Goal: Transaction & Acquisition: Purchase product/service

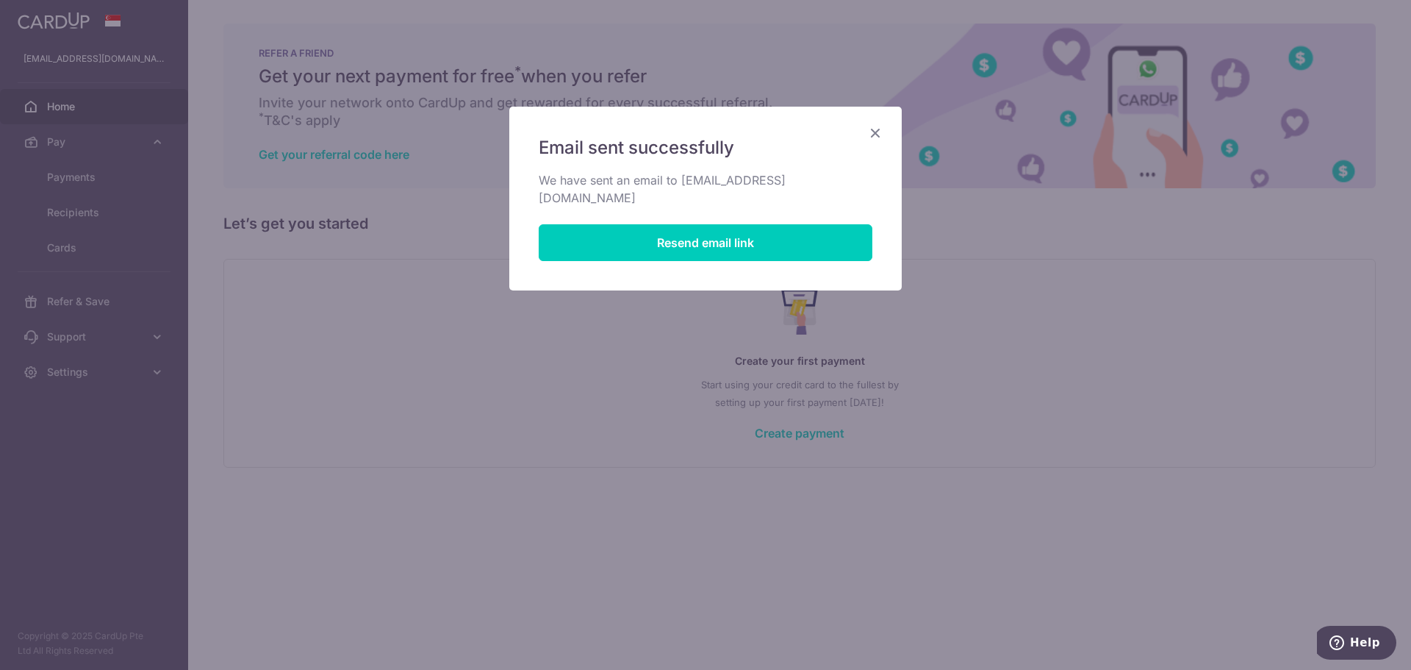
click at [873, 132] on icon "Close" at bounding box center [876, 132] width 18 height 18
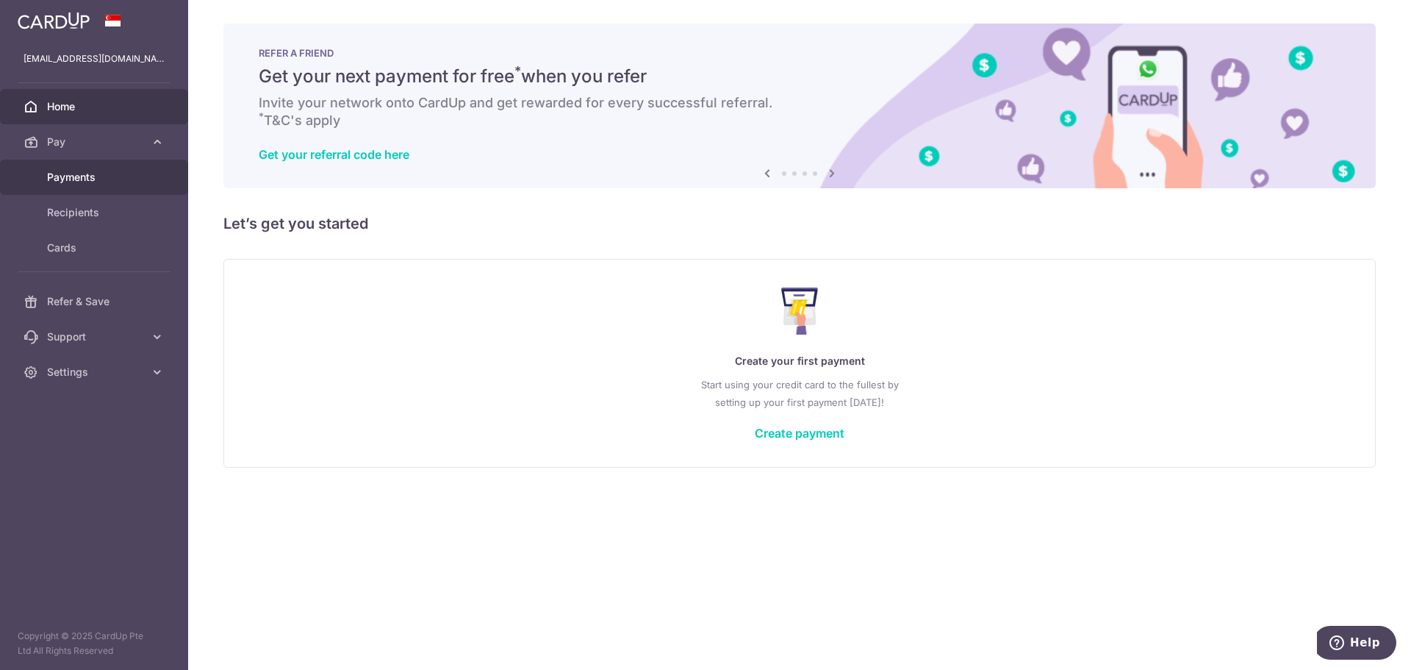
click at [48, 168] on link "Payments" at bounding box center [94, 177] width 188 height 35
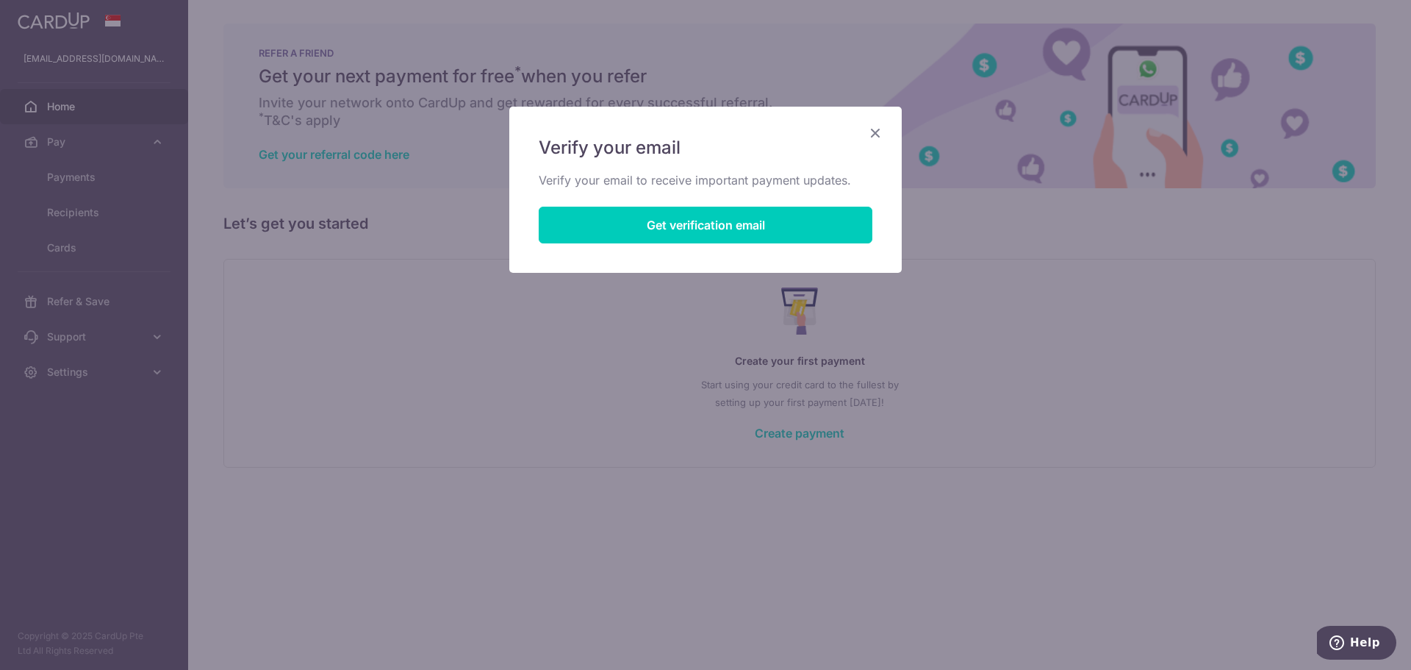
click at [877, 129] on icon "Close" at bounding box center [876, 132] width 18 height 18
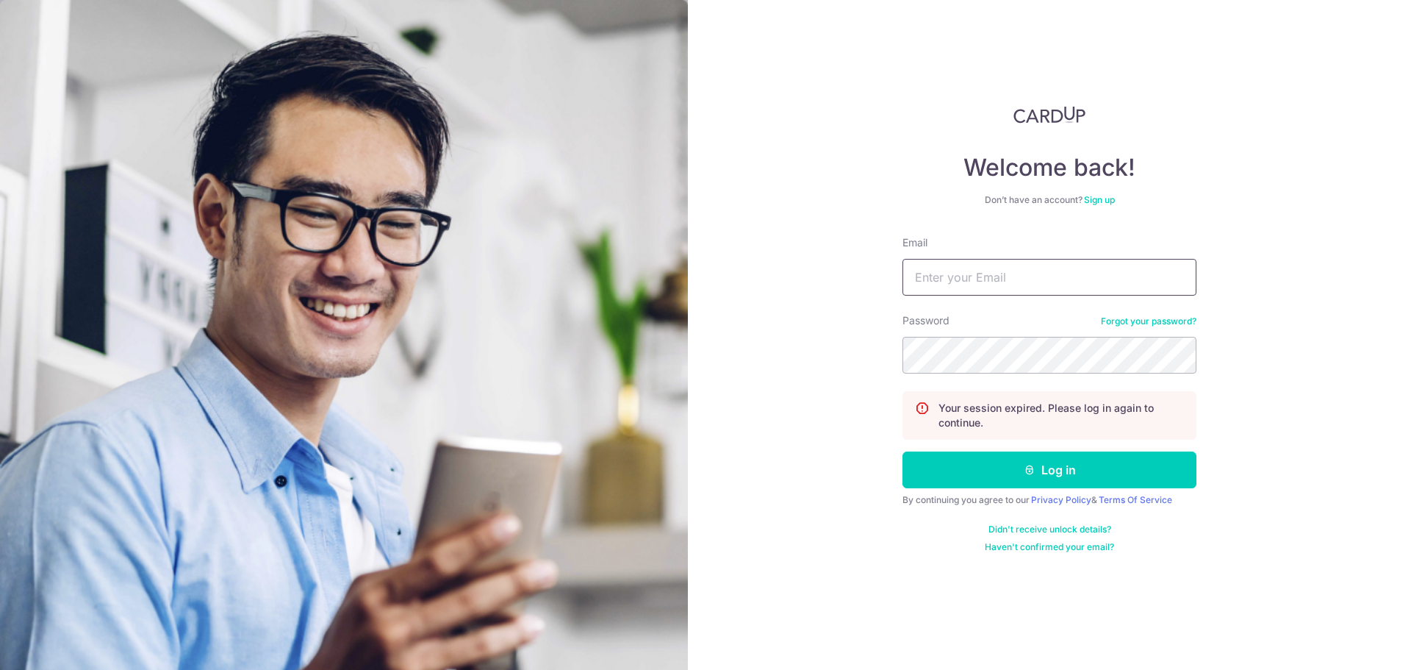
type input "[EMAIL_ADDRESS][DOMAIN_NAME]"
click at [981, 467] on button "Log in" at bounding box center [1050, 469] width 294 height 37
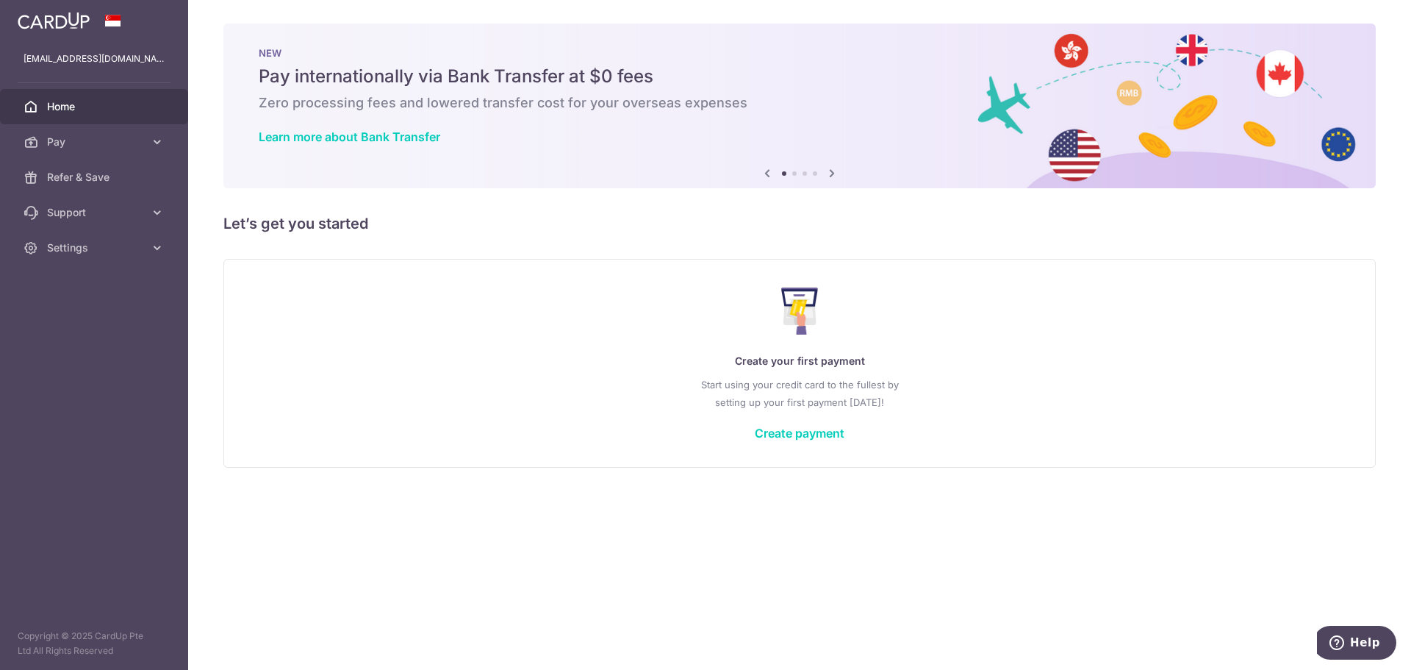
click at [163, 138] on icon at bounding box center [157, 142] width 15 height 15
click at [94, 165] on link "Payments" at bounding box center [94, 177] width 188 height 35
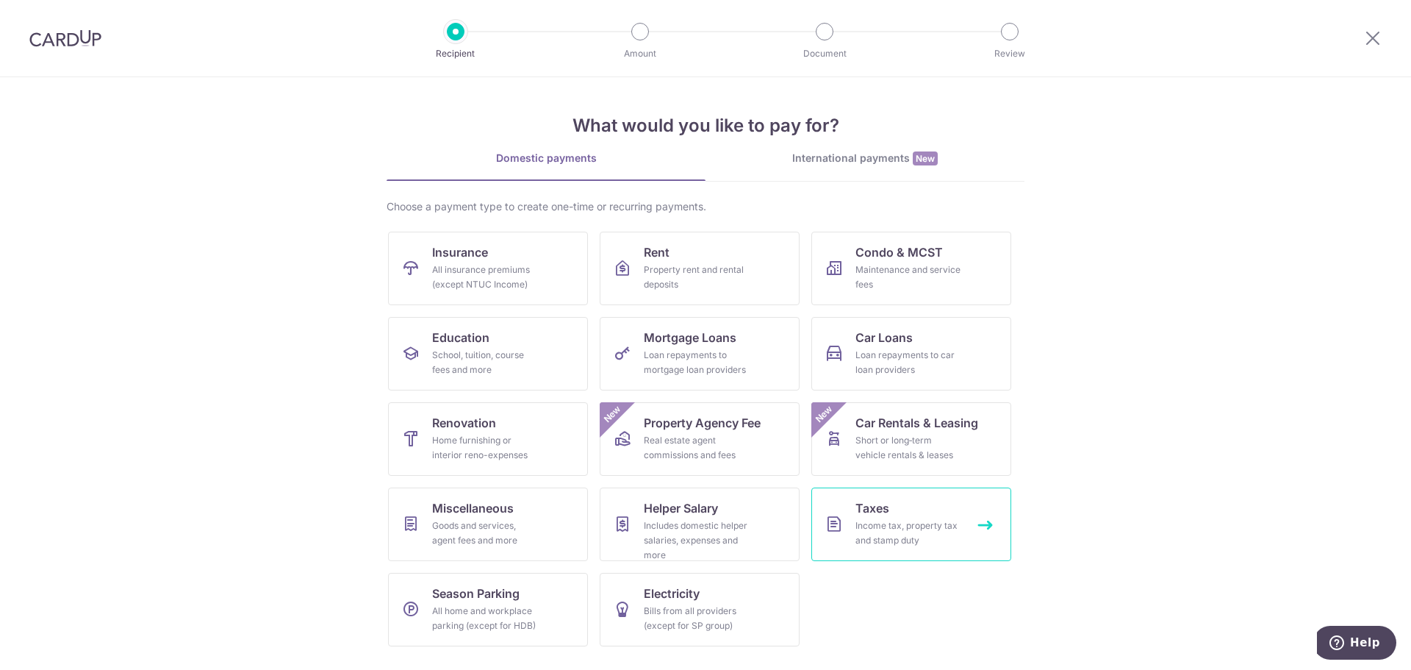
click at [953, 512] on link "Taxes Income tax, property tax and stamp duty" at bounding box center [911, 524] width 200 height 74
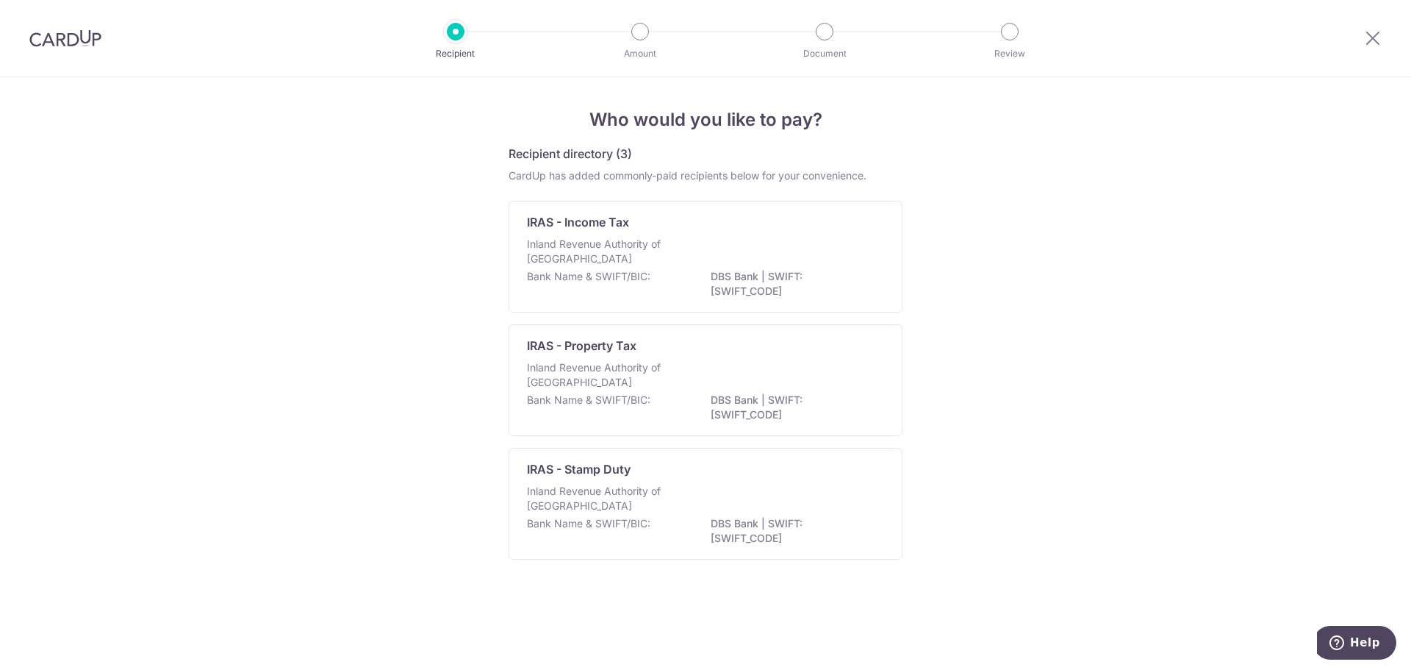
click at [836, 250] on div "Inland Revenue Authority of Singapore" at bounding box center [705, 253] width 357 height 32
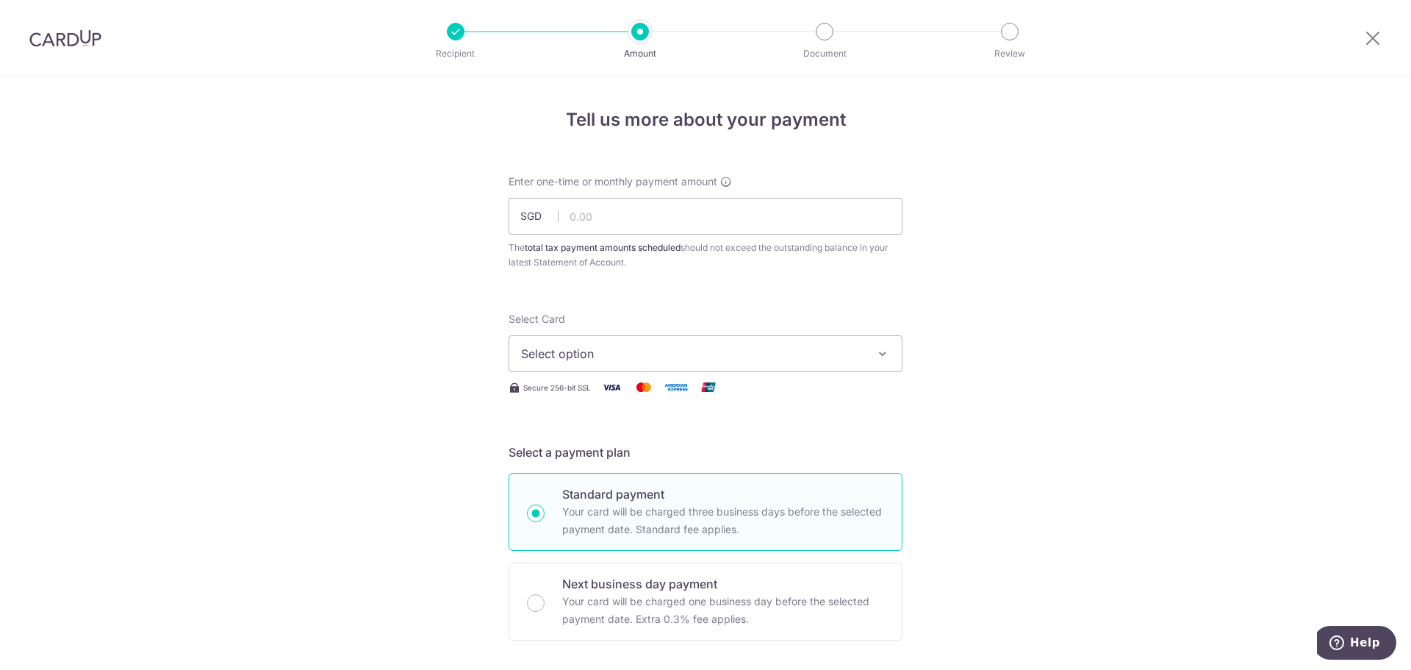
click at [791, 348] on span "Select option" at bounding box center [692, 354] width 343 height 18
click at [775, 215] on input "text" at bounding box center [706, 216] width 394 height 37
click at [575, 220] on input "18456.43" at bounding box center [706, 216] width 394 height 37
type input "18,456.43"
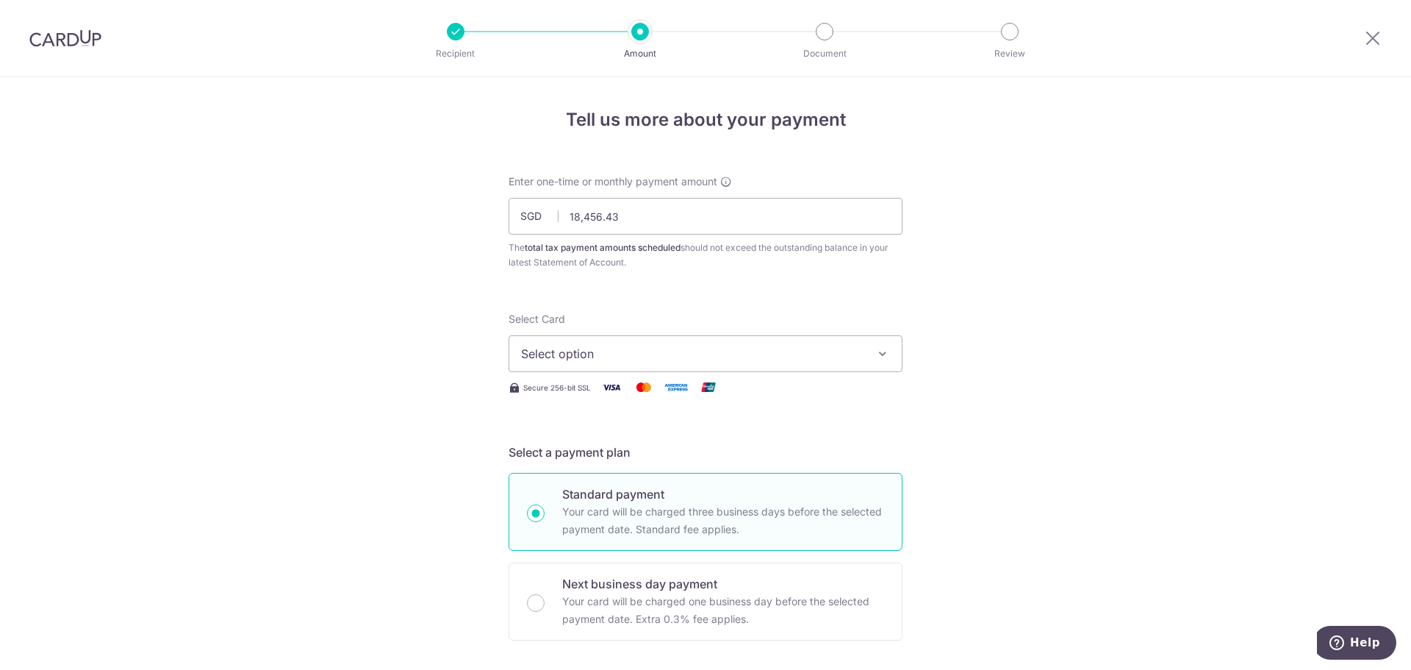
click at [573, 345] on span "Select option" at bounding box center [692, 354] width 343 height 18
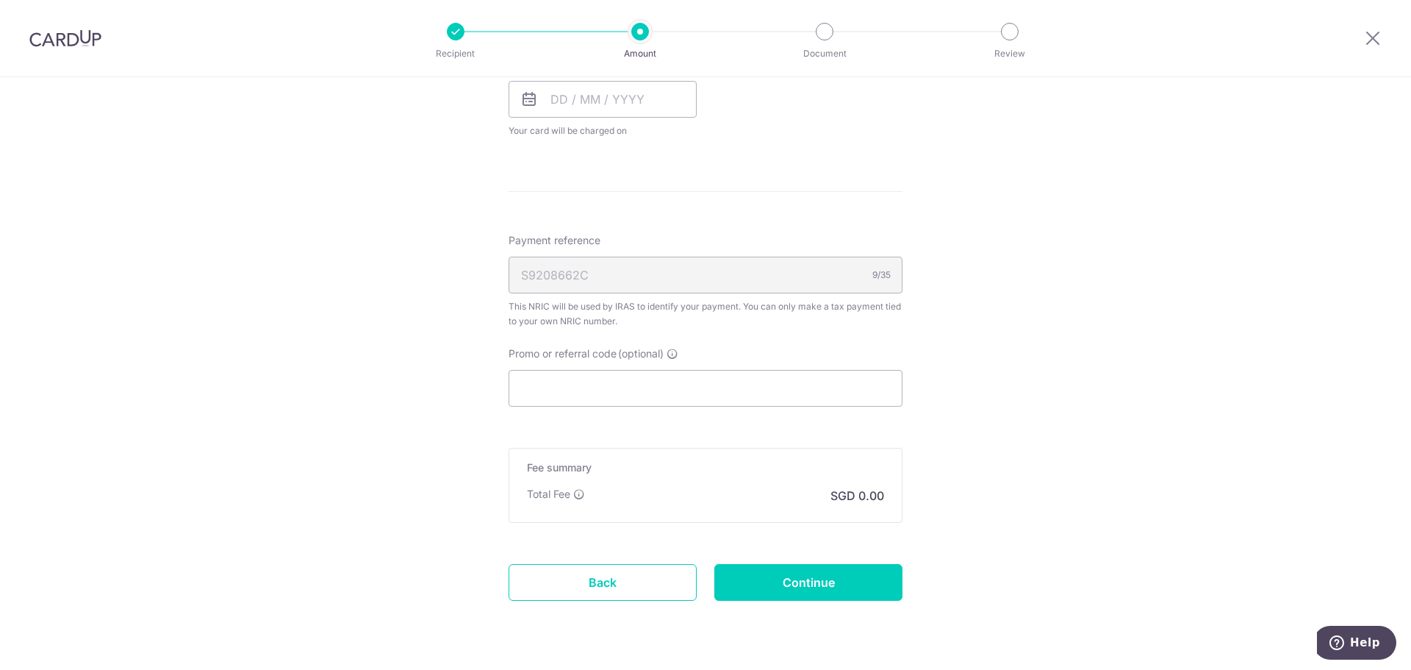
scroll to position [735, 0]
click at [595, 384] on input "Promo or referral code (optional)" at bounding box center [706, 384] width 394 height 37
paste input "VTAX25ONE"
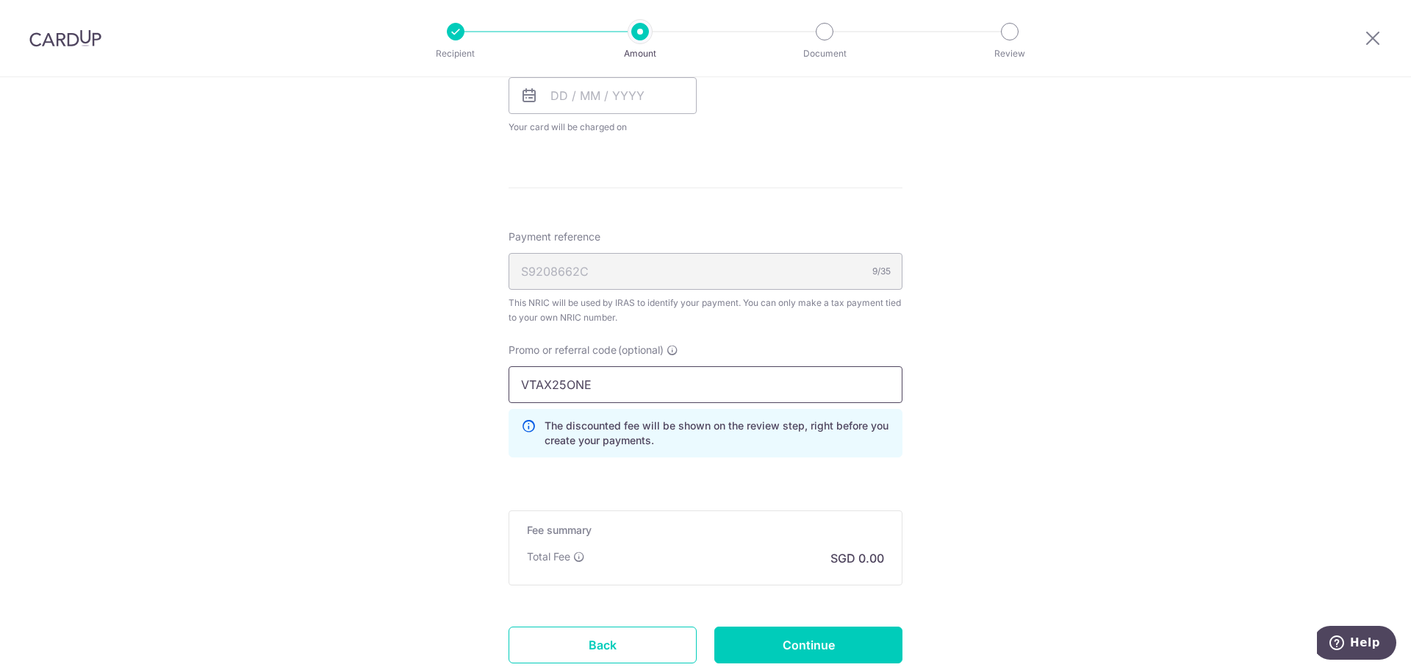
type input "VTAX25ONE"
click at [1091, 436] on div "Tell us more about your payment Enter one-time or monthly payment amount SGD 18…" at bounding box center [705, 57] width 1411 height 1431
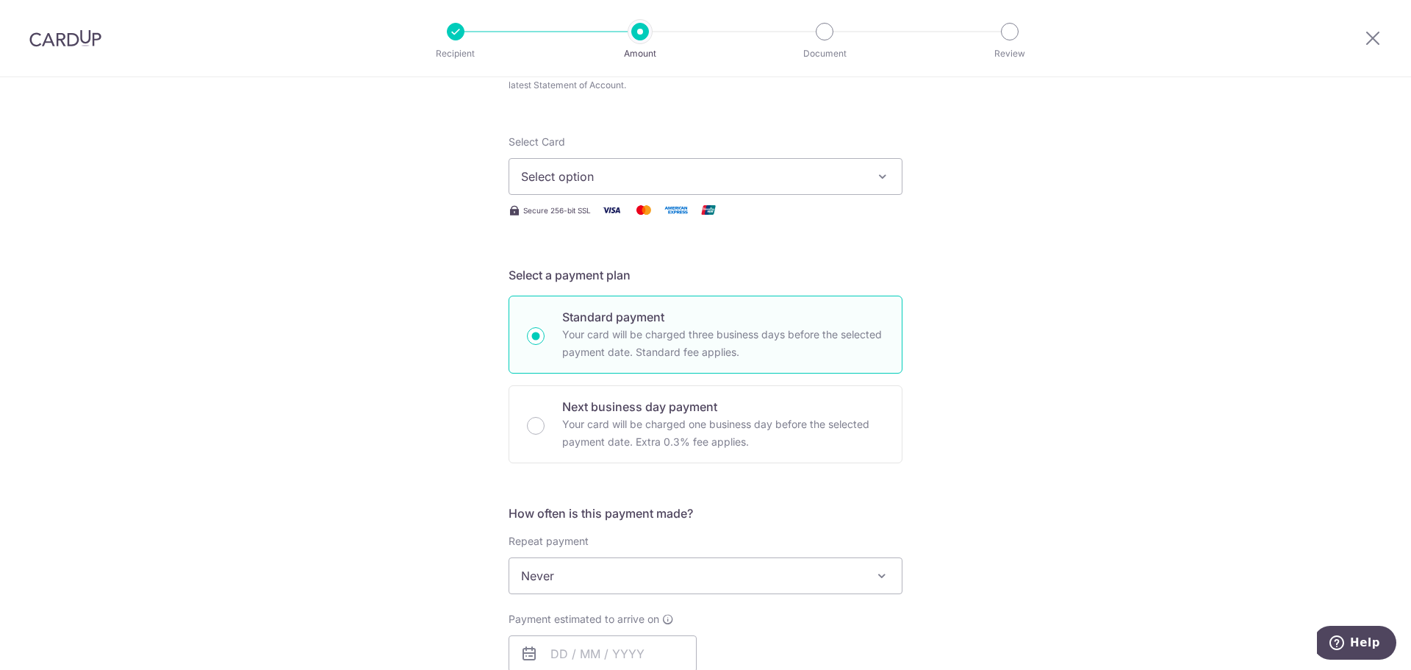
scroll to position [0, 0]
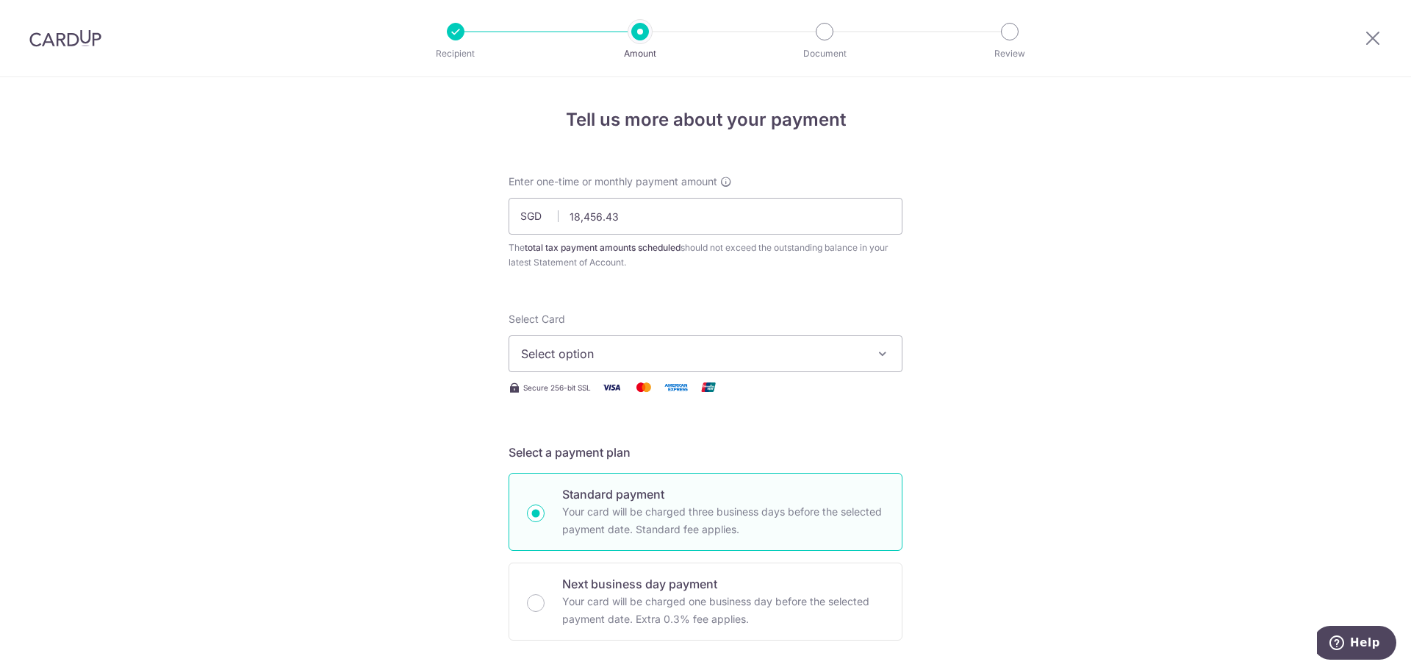
click at [601, 365] on button "Select option" at bounding box center [706, 353] width 394 height 37
click at [577, 403] on link "Add credit card" at bounding box center [705, 394] width 393 height 26
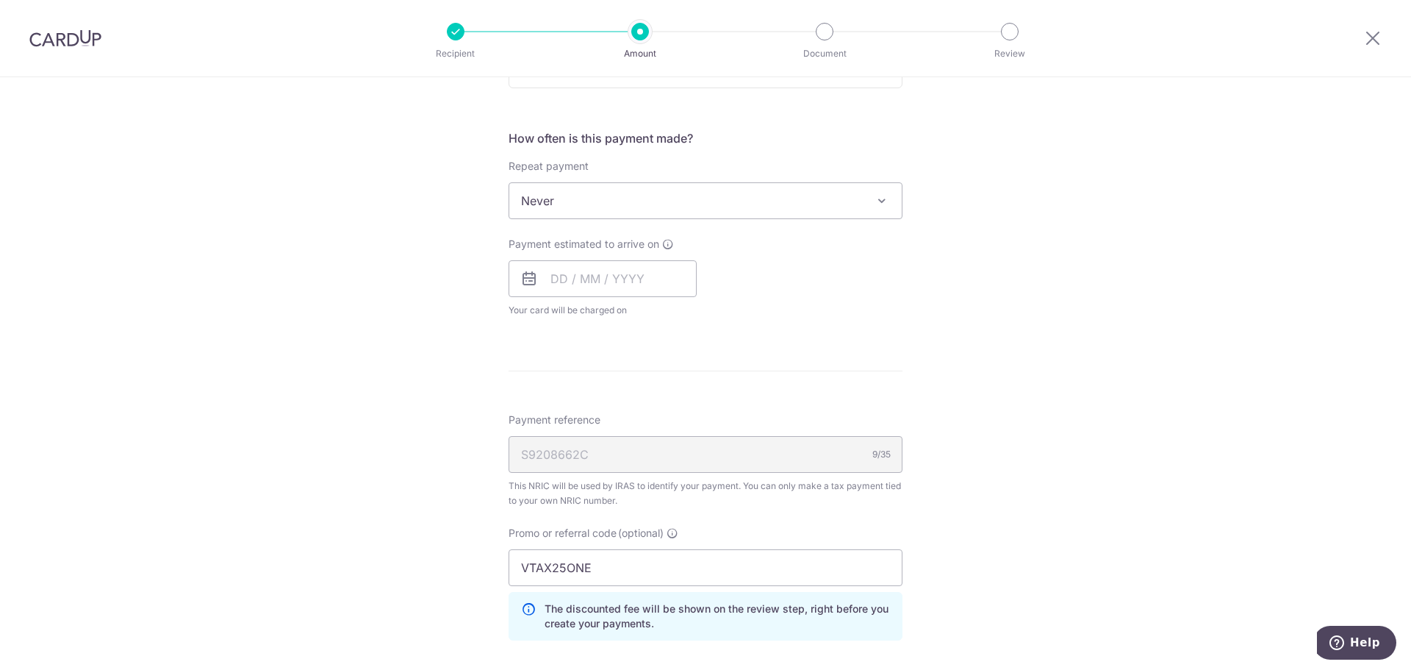
scroll to position [735, 0]
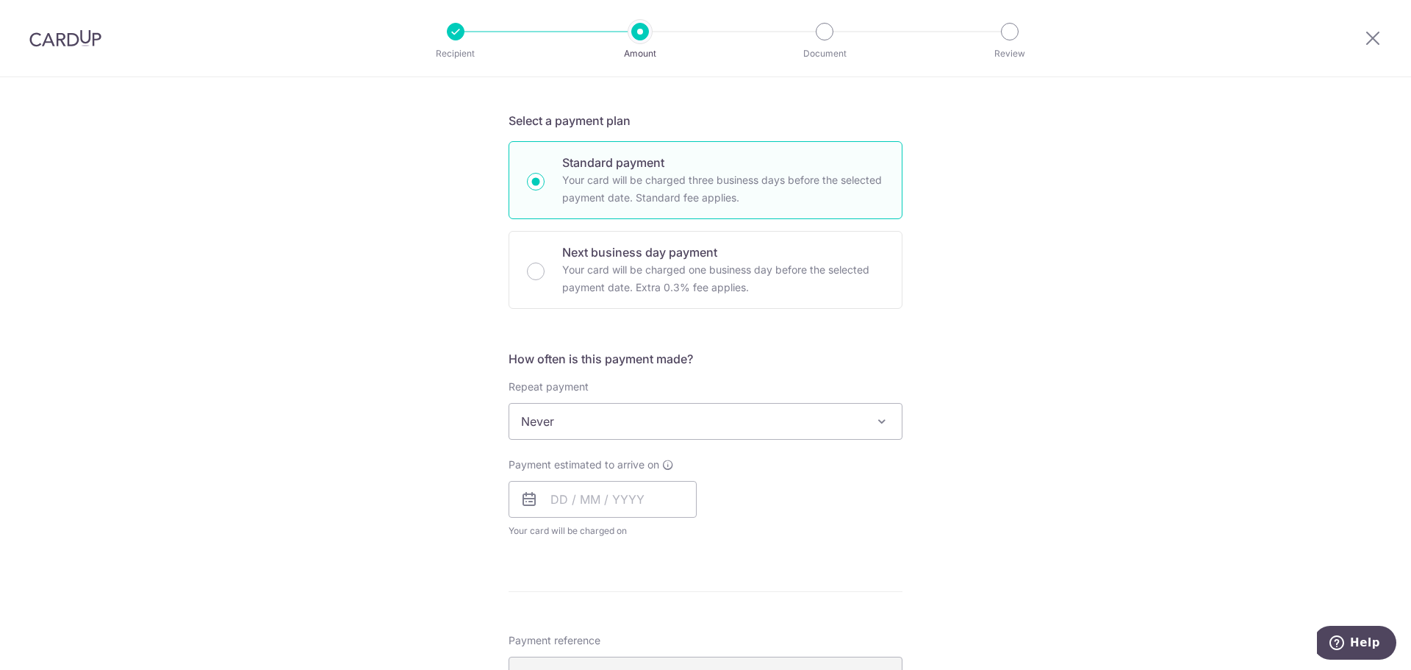
click at [638, 429] on span "Never" at bounding box center [705, 421] width 393 height 35
click at [1225, 416] on div "Tell us more about your payment Enter one-time or monthly payment amount SGD 18…" at bounding box center [705, 259] width 1411 height 1835
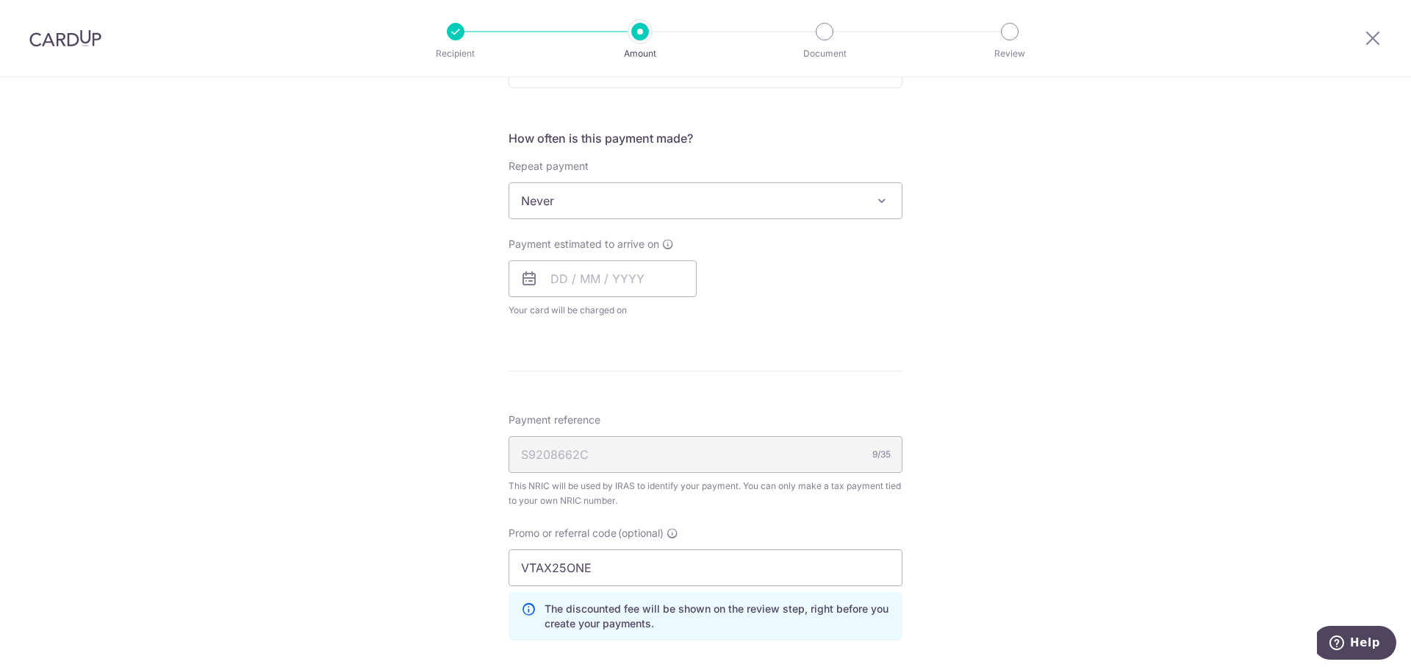
click at [977, 344] on div "Tell us more about your payment Enter one-time or monthly payment amount SGD 18…" at bounding box center [705, 39] width 1411 height 1835
click at [567, 286] on input "text" at bounding box center [603, 278] width 188 height 37
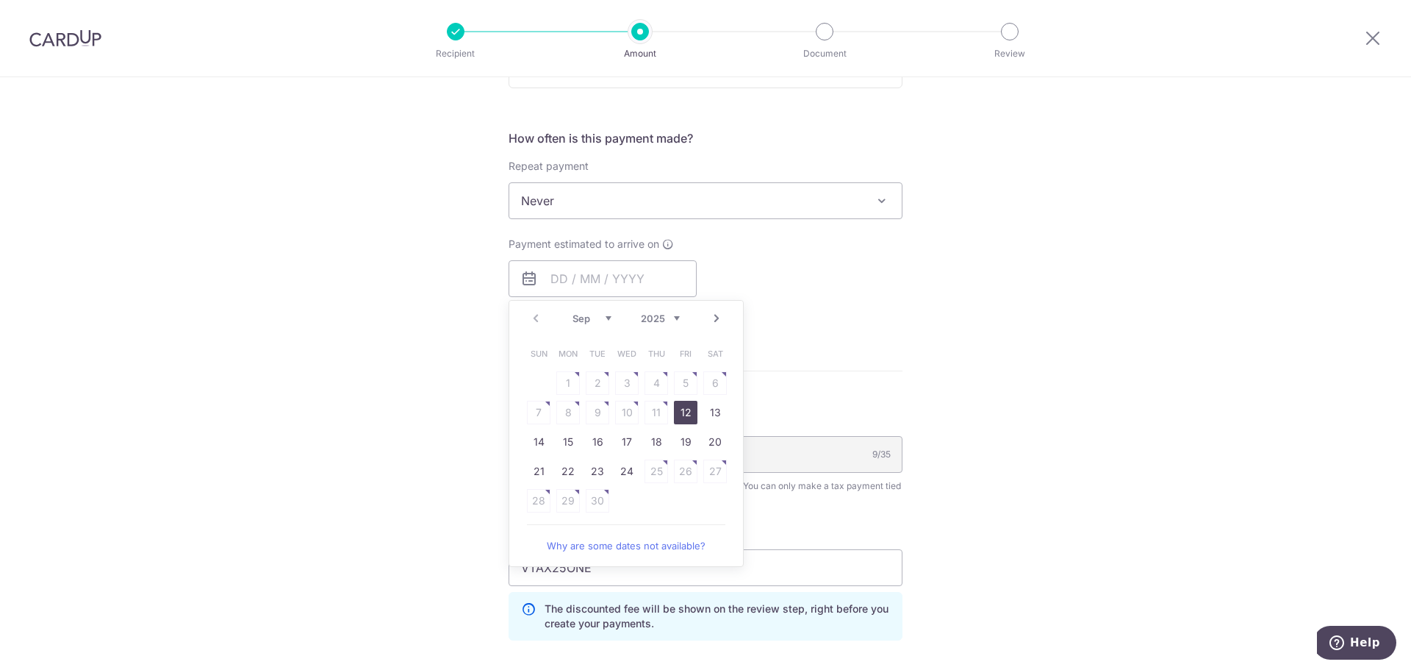
click at [676, 415] on link "12" at bounding box center [686, 413] width 24 height 24
type input "[DATE]"
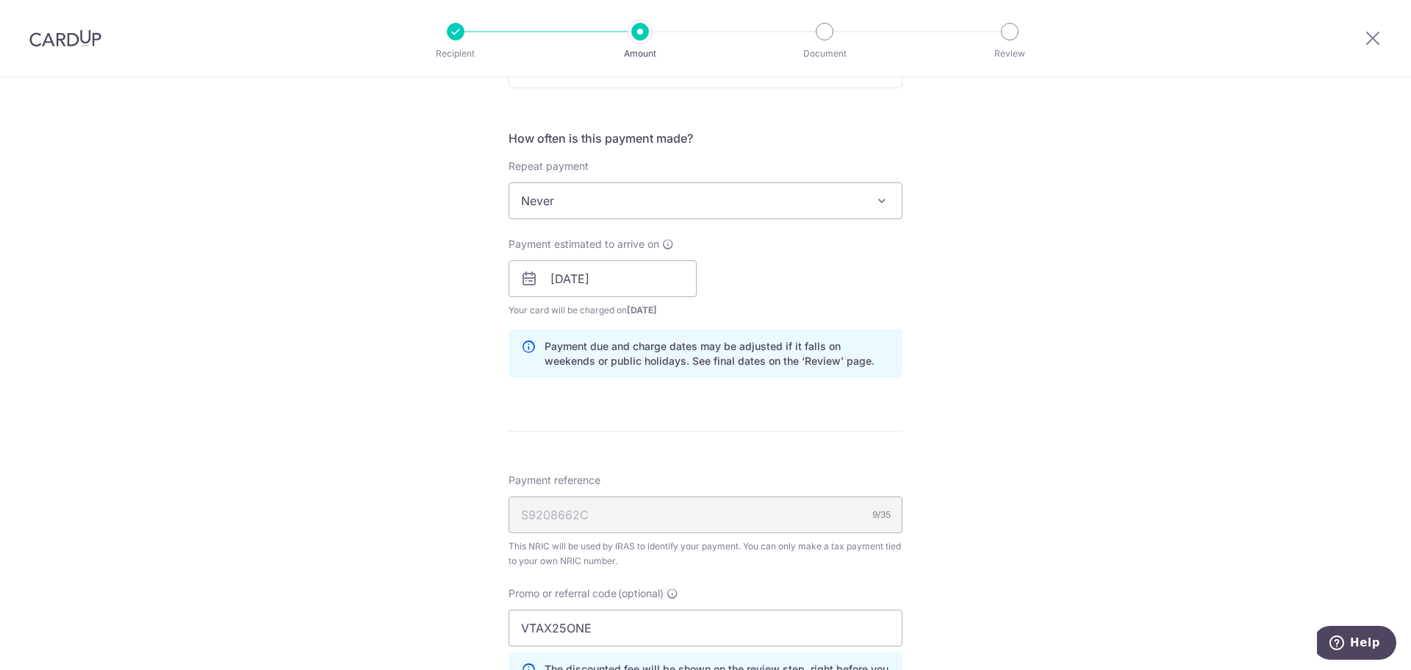
click at [1117, 331] on div "Tell us more about your payment Enter one-time or monthly payment amount SGD 18…" at bounding box center [705, 69] width 1411 height 1895
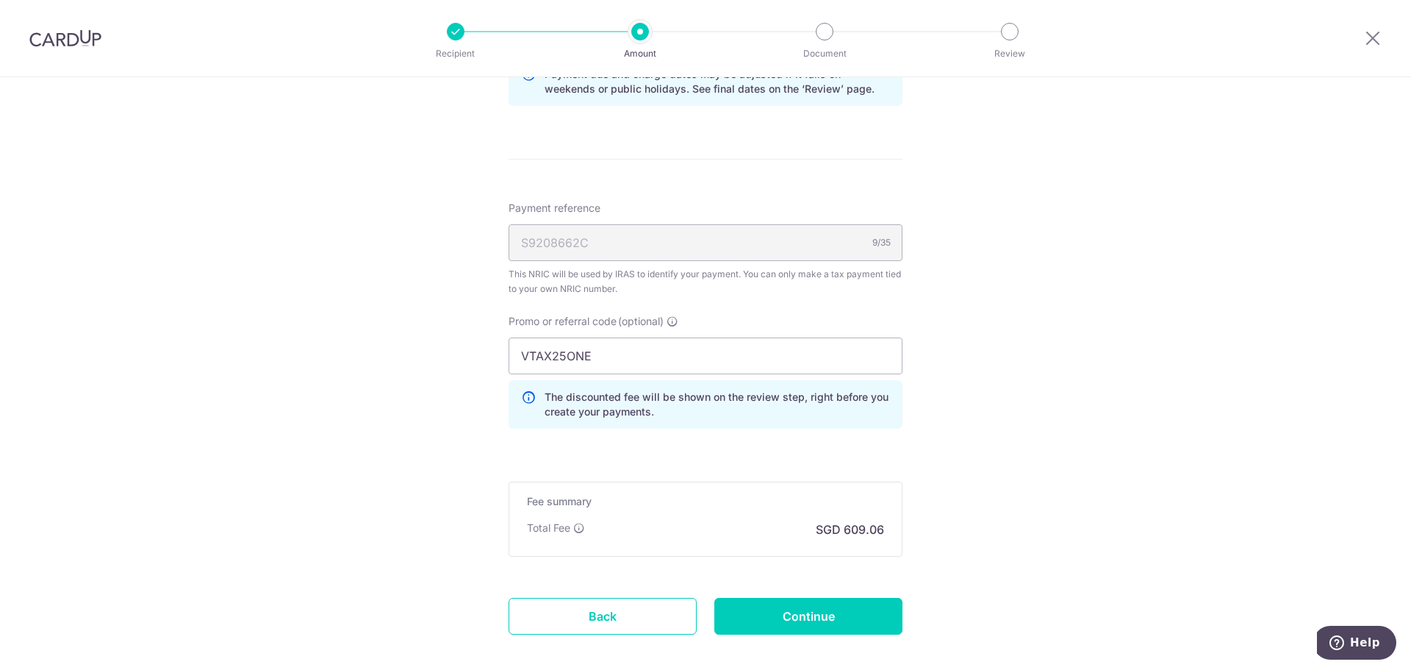
scroll to position [1229, 0]
drag, startPoint x: 662, startPoint y: 361, endPoint x: 628, endPoint y: 361, distance: 33.8
click at [656, 362] on input "VTAX25ONE" at bounding box center [706, 354] width 394 height 37
drag, startPoint x: 633, startPoint y: 359, endPoint x: 318, endPoint y: 365, distance: 314.7
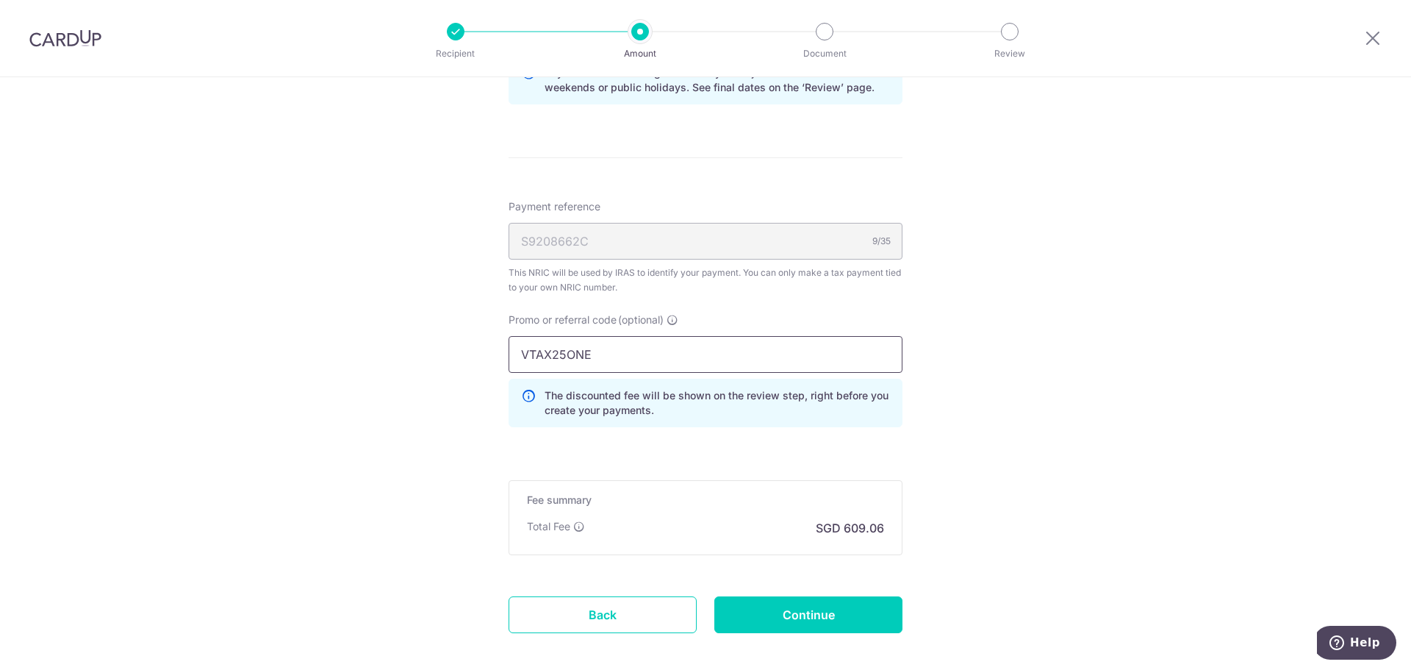
paste input "R"
click at [701, 386] on div "The discounted fee will be shown on the review step, right before you create yo…" at bounding box center [706, 403] width 394 height 49
click at [691, 362] on input "VTAX25R" at bounding box center [706, 354] width 394 height 37
drag, startPoint x: 597, startPoint y: 357, endPoint x: 363, endPoint y: 340, distance: 234.4
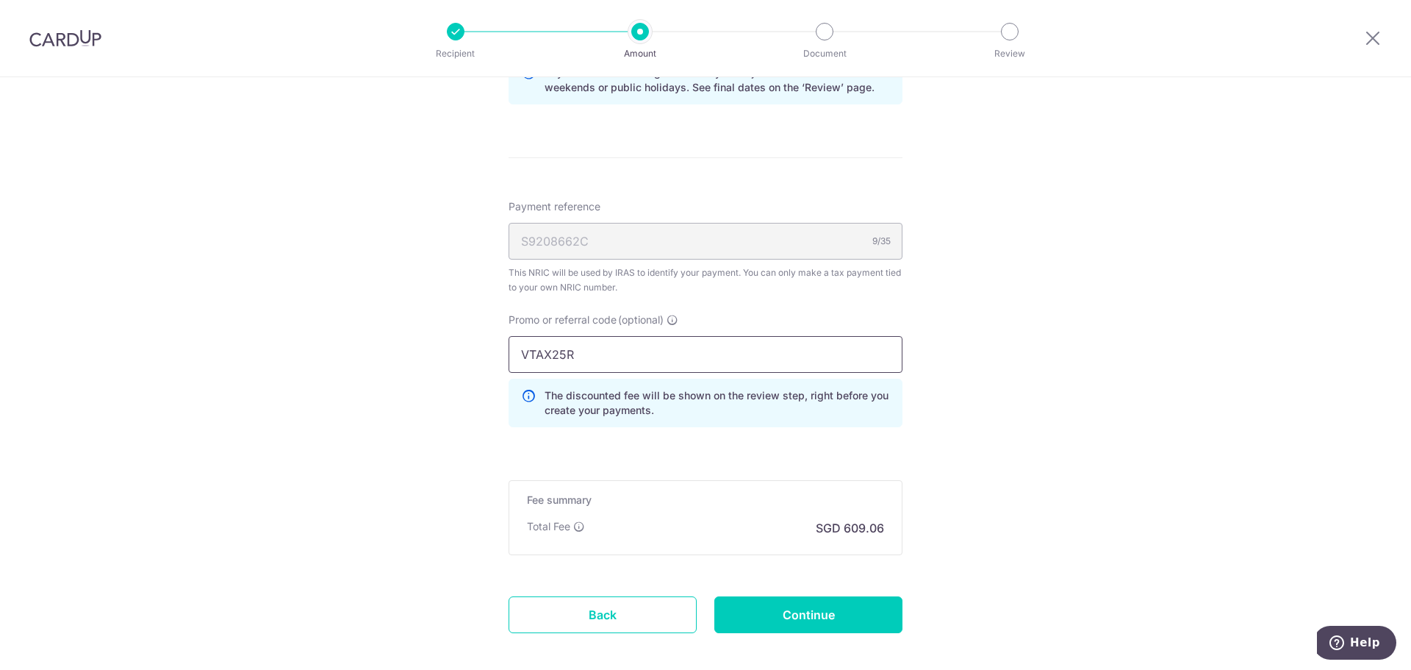
paste input "ONE"
type input "VTAX25ONE"
click at [868, 612] on input "Continue" at bounding box center [808, 614] width 188 height 37
type input "Create Schedule"
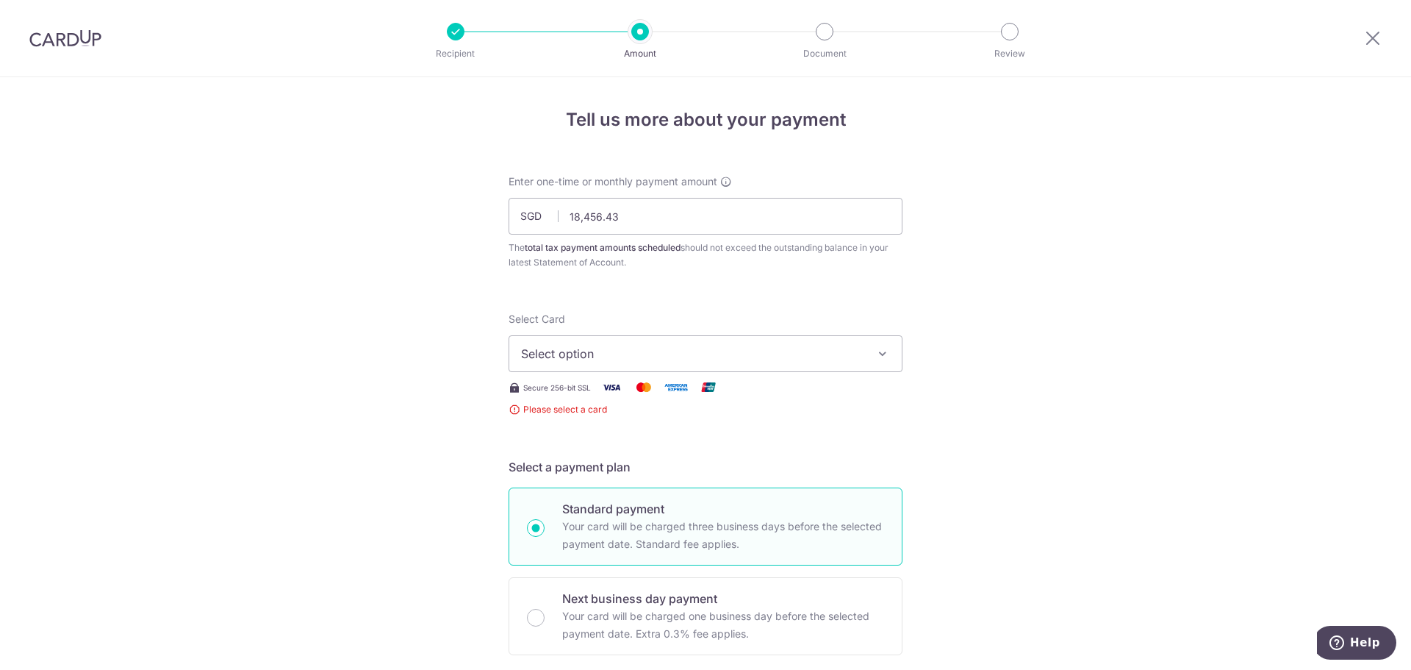
click at [782, 358] on span "Select option" at bounding box center [692, 354] width 343 height 18
click at [707, 396] on span "Add credit card" at bounding box center [719, 394] width 343 height 15
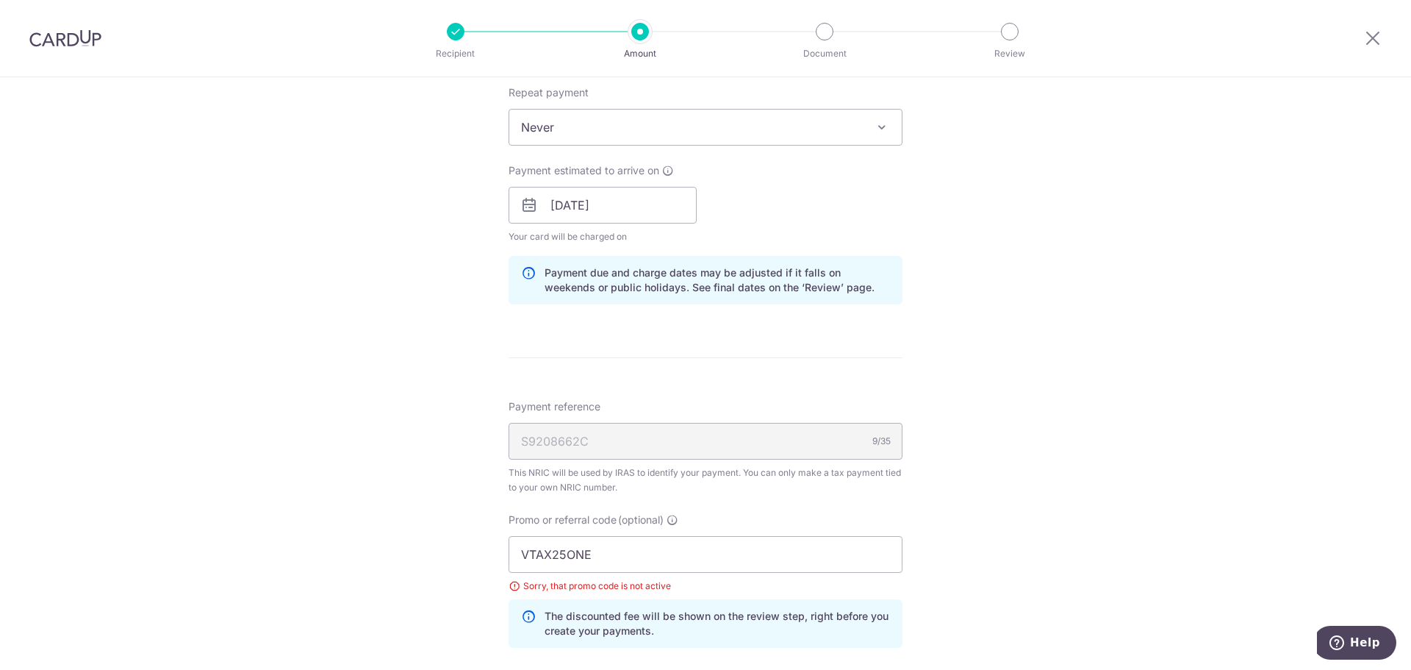
scroll to position [1323, 0]
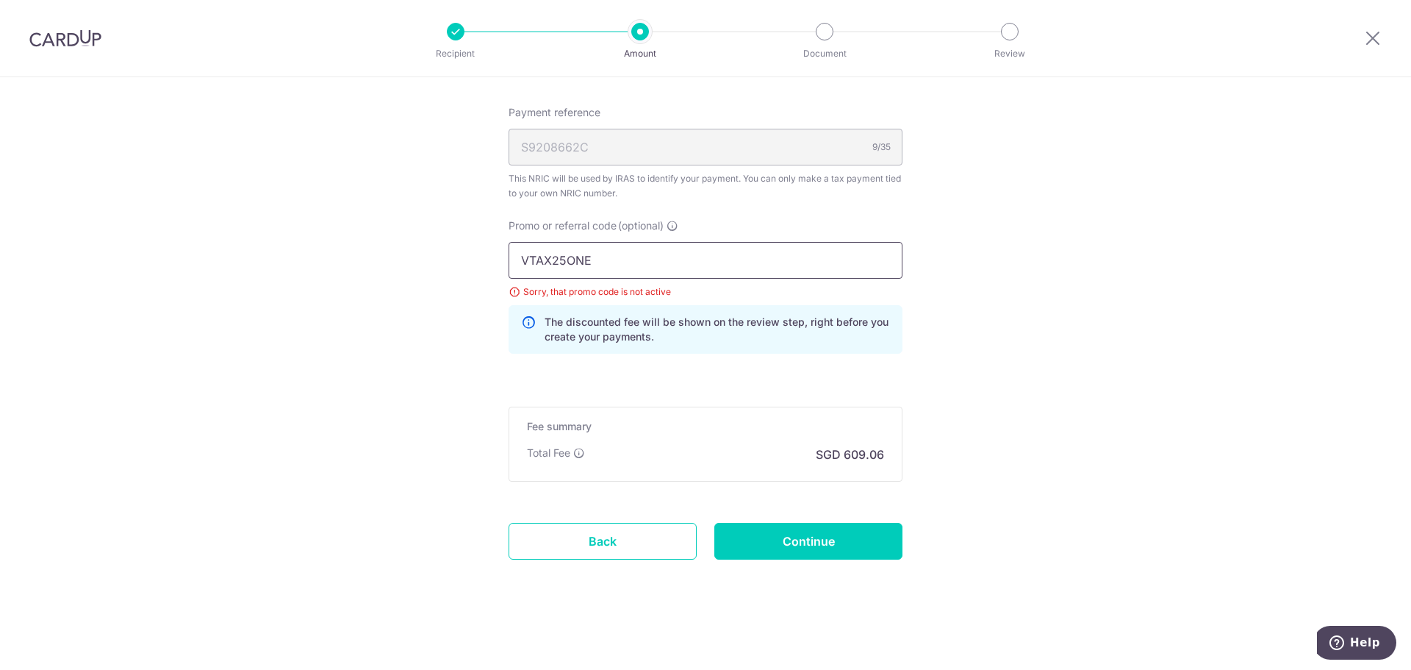
drag, startPoint x: 630, startPoint y: 266, endPoint x: 440, endPoint y: 259, distance: 190.5
paste input "MCTAX25N"
type input "MCTAX25N"
click at [881, 548] on input "Continue" at bounding box center [808, 541] width 188 height 37
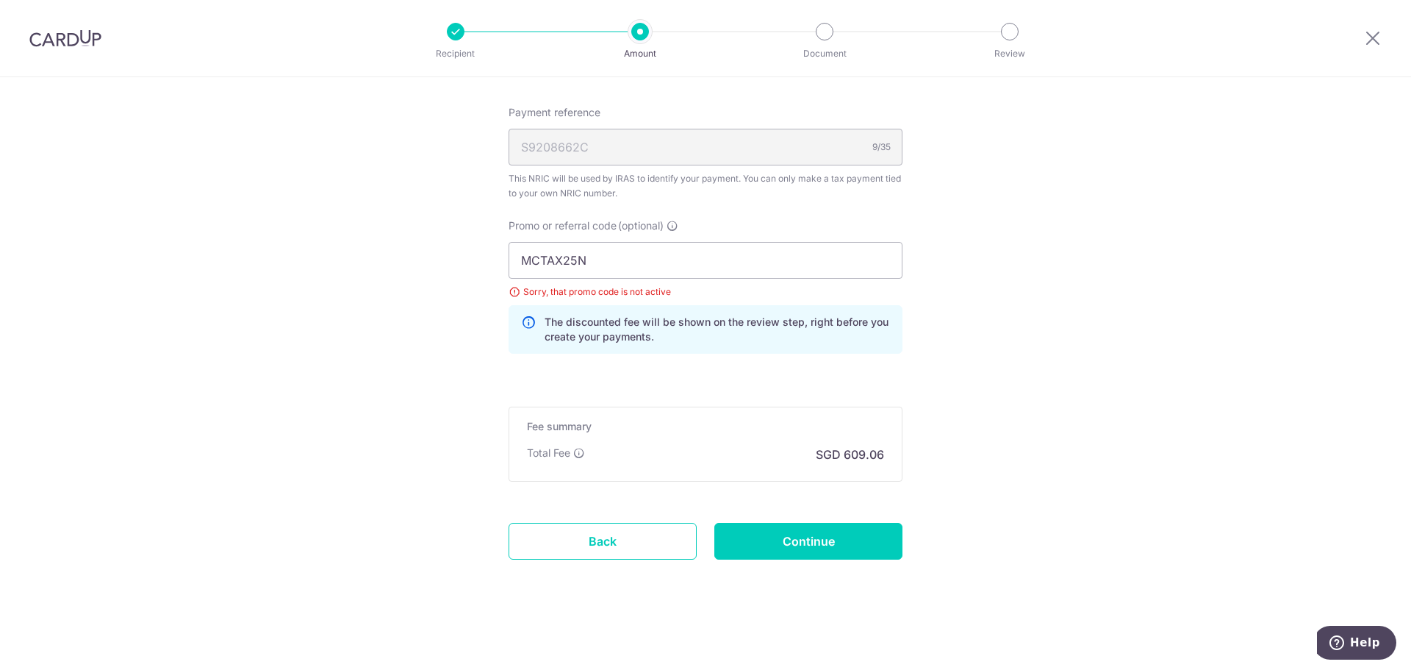
type input "Create Schedule"
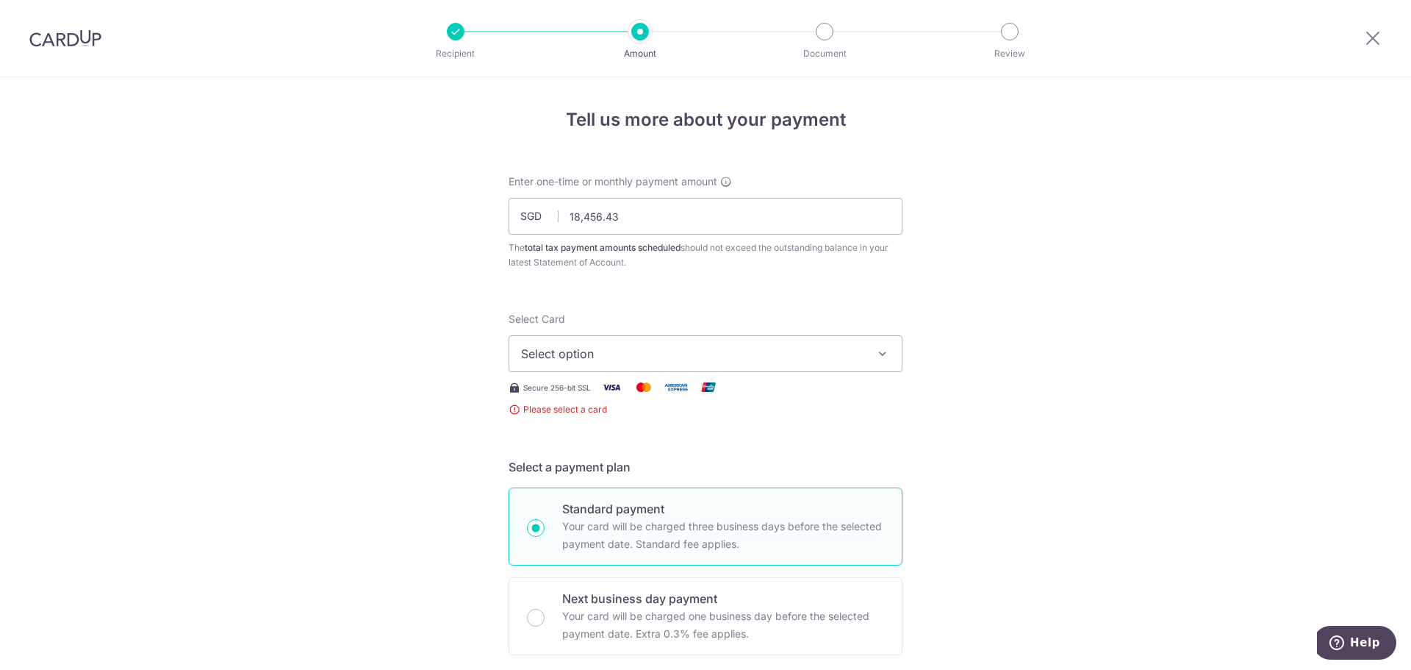
click at [673, 359] on span "Select option" at bounding box center [692, 354] width 343 height 18
click at [639, 395] on span "Add credit card" at bounding box center [719, 394] width 343 height 15
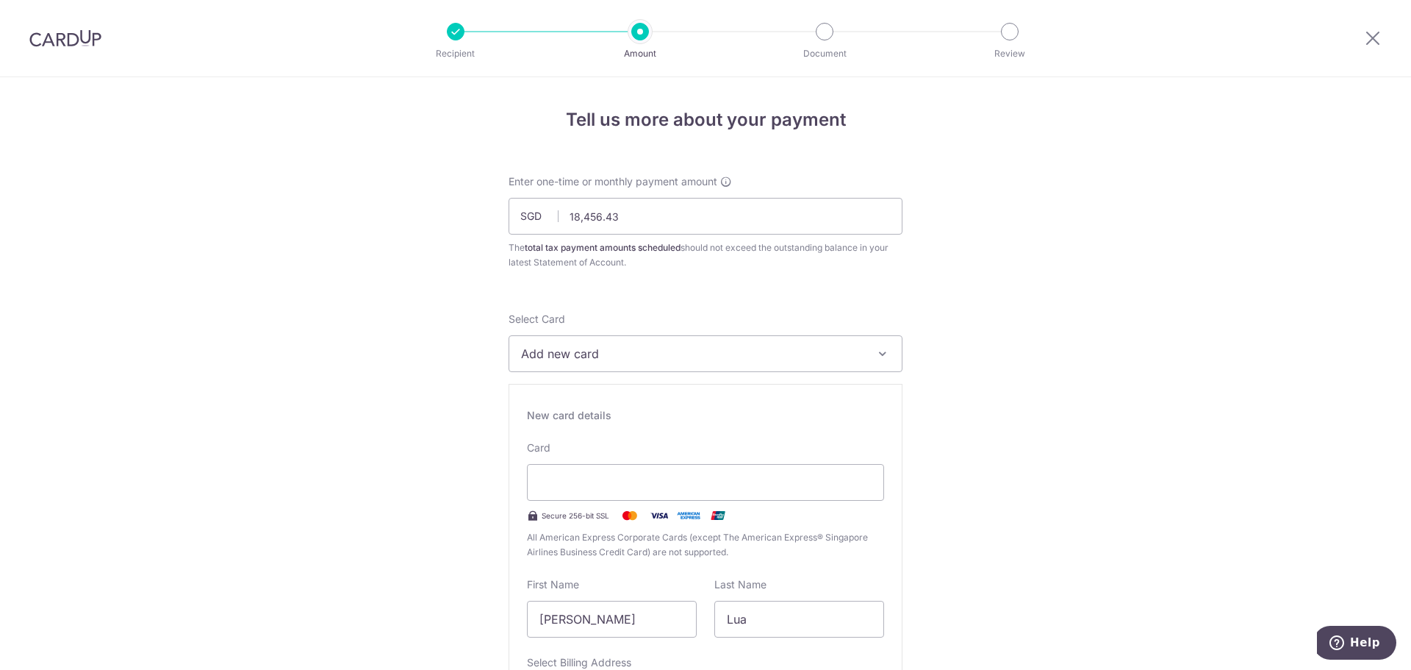
click at [597, 473] on div at bounding box center [705, 482] width 357 height 37
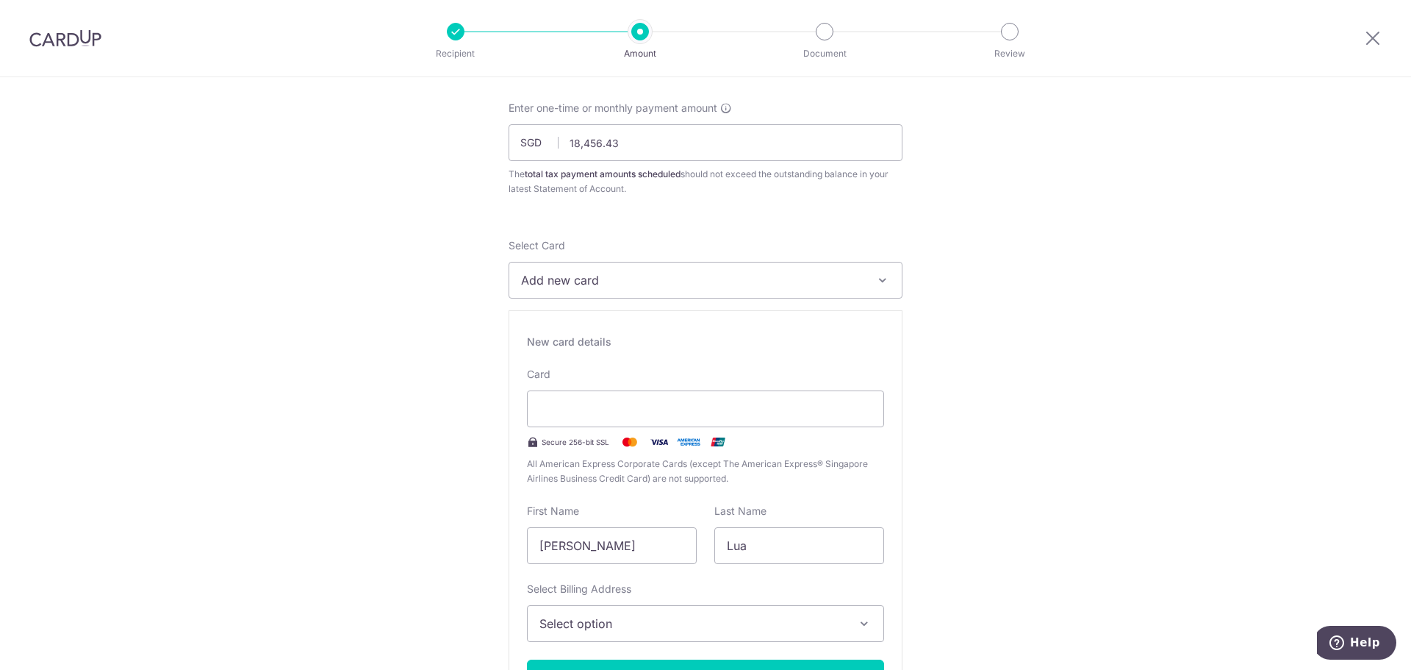
scroll to position [294, 0]
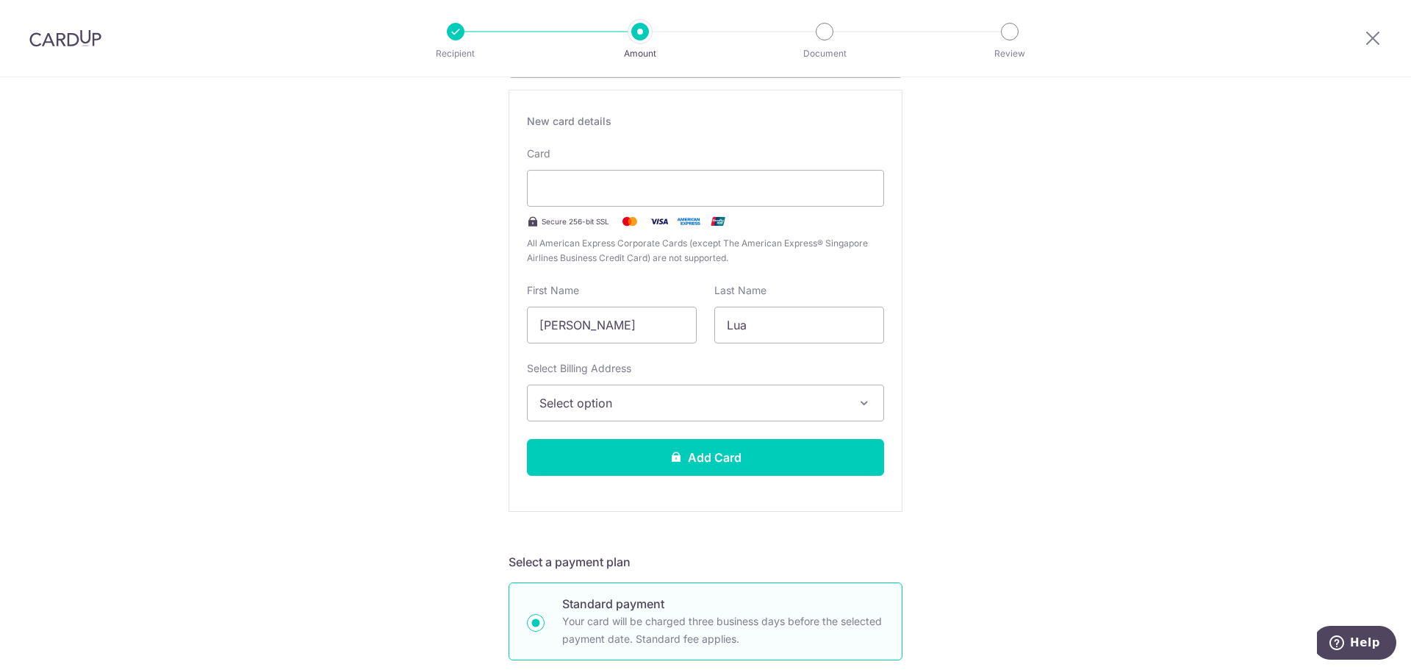
click at [650, 407] on span "Select option" at bounding box center [693, 403] width 306 height 18
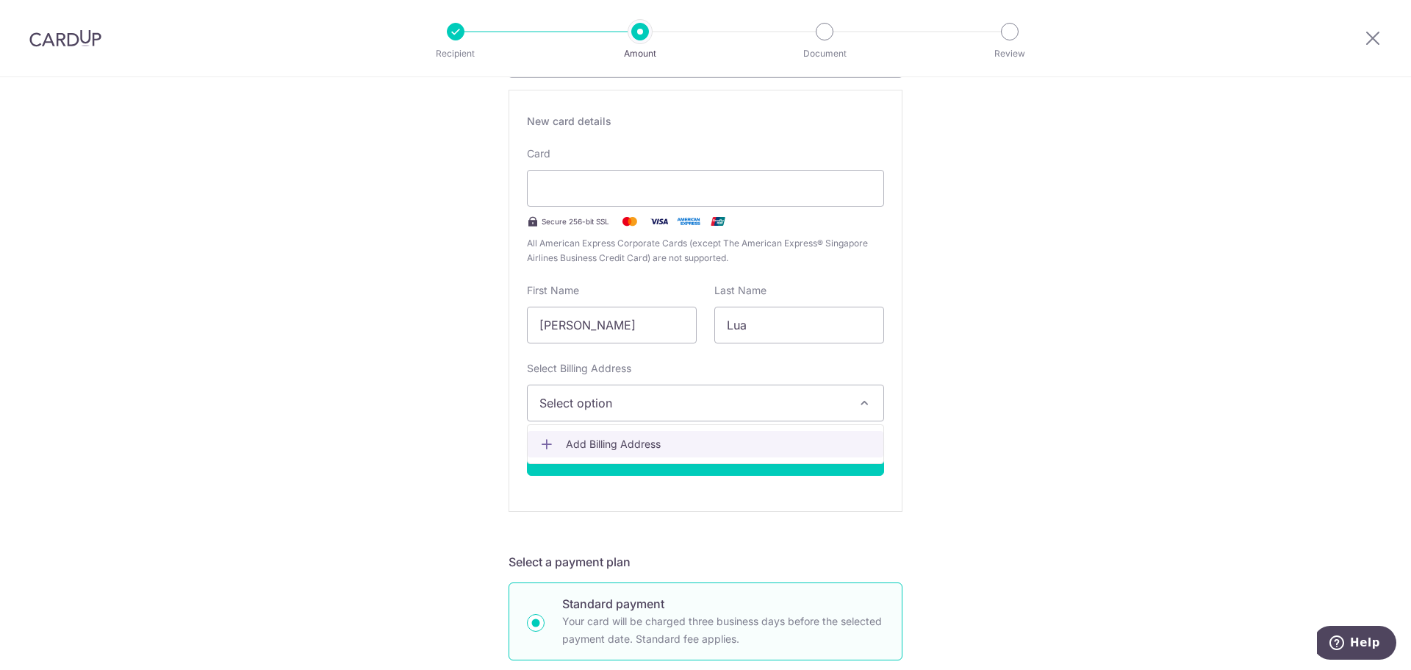
click at [717, 433] on link "Add Billing Address" at bounding box center [706, 444] width 356 height 26
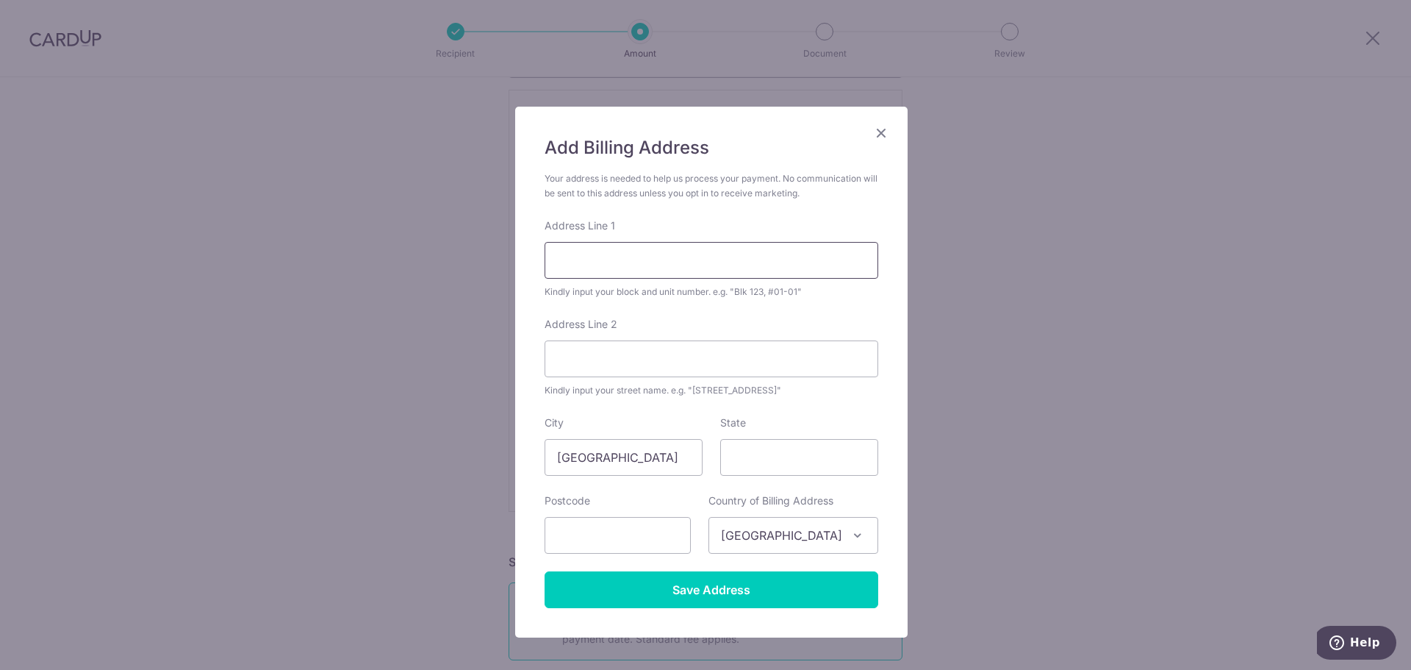
click at [606, 262] on input "Address Line 1" at bounding box center [712, 260] width 334 height 37
type input "635B TAMPINES NORTH DRIVE 2"
type input "#14-319"
click at [585, 528] on input "text" at bounding box center [618, 535] width 146 height 37
type input "522635"
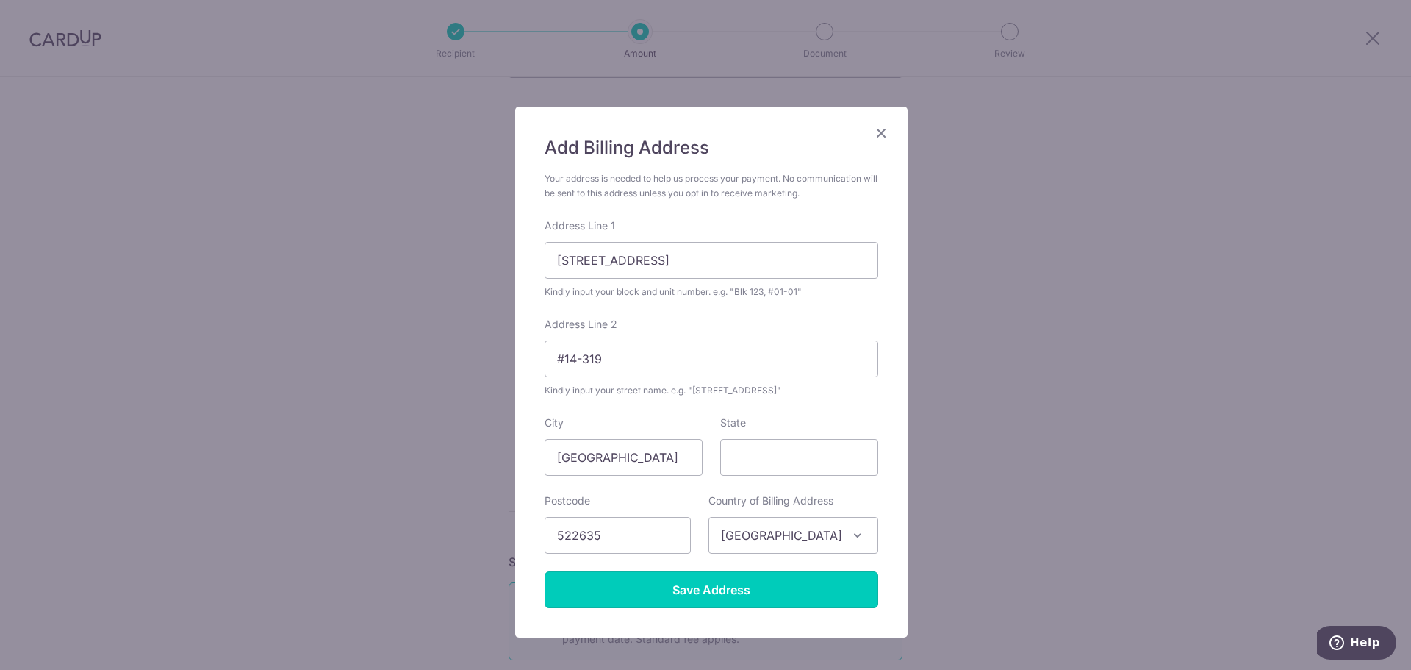
click at [754, 595] on input "Save Address" at bounding box center [712, 589] width 334 height 37
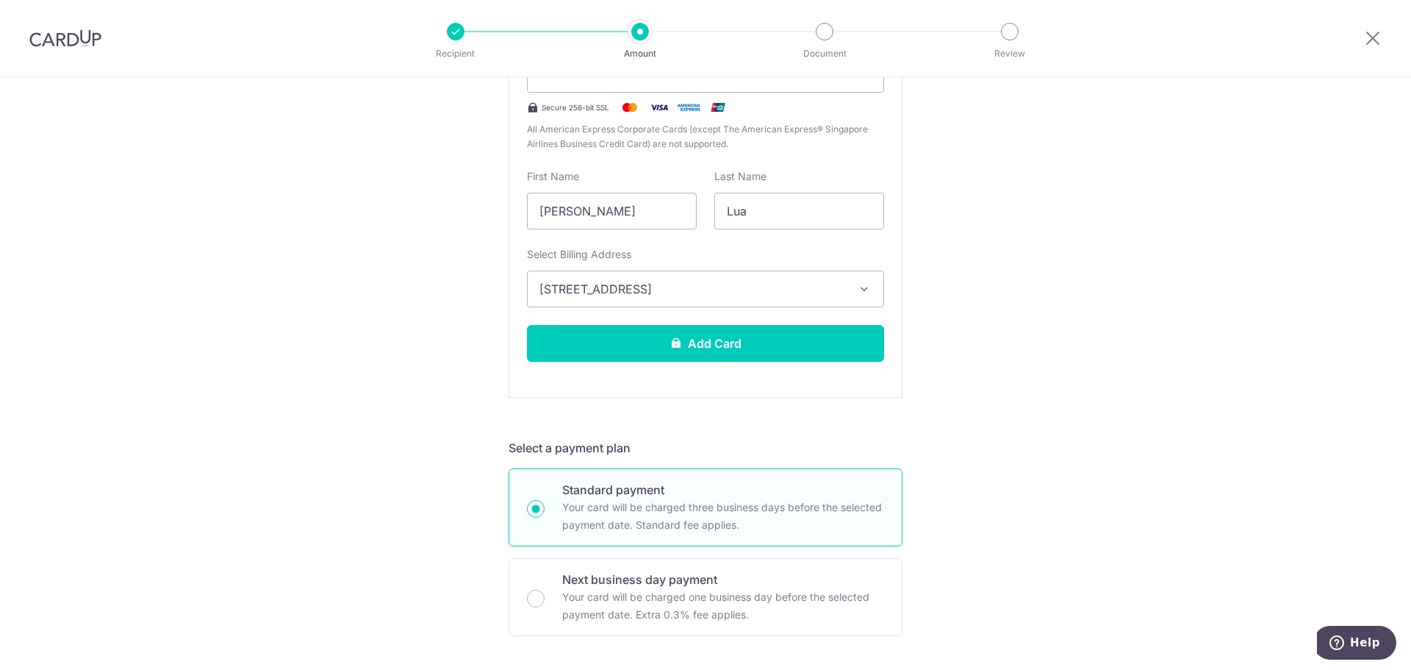
scroll to position [368, 0]
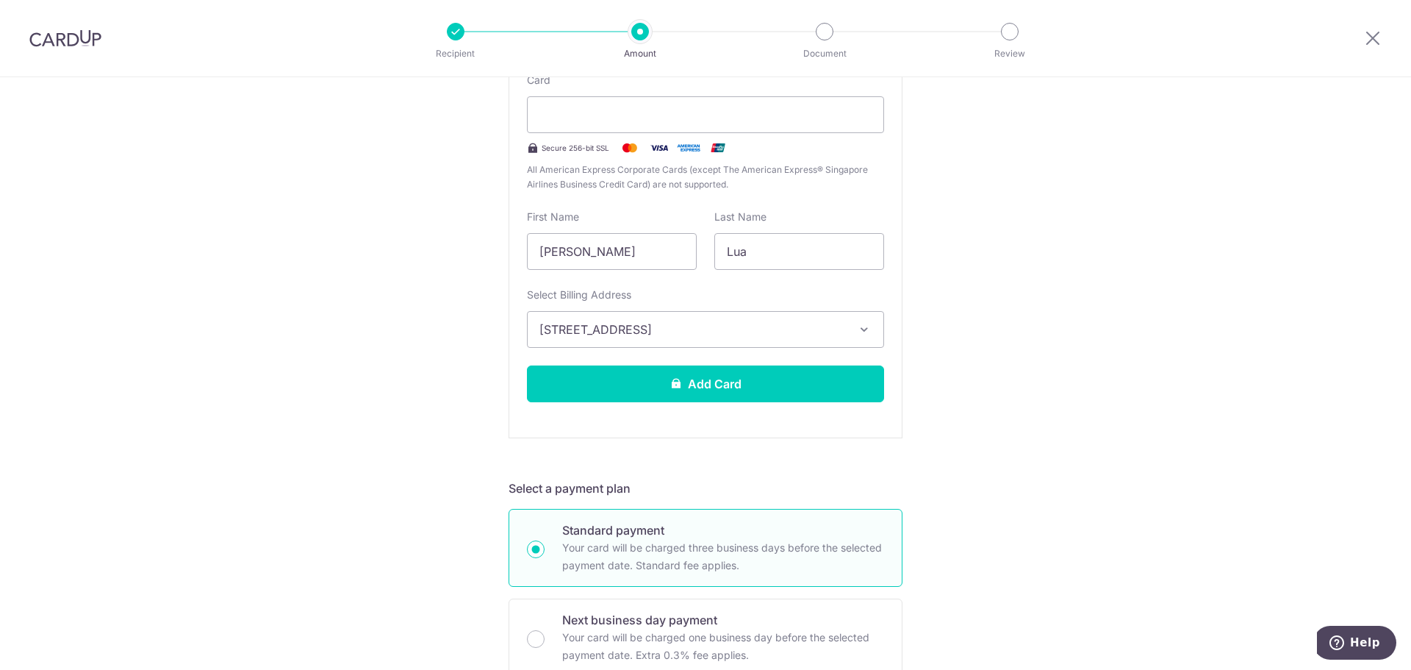
click at [758, 404] on div "New card details Card Secure 256-bit SSL All American Express Corporate Cards (…" at bounding box center [706, 227] width 394 height 422
click at [763, 393] on button "Add Card" at bounding box center [705, 383] width 357 height 37
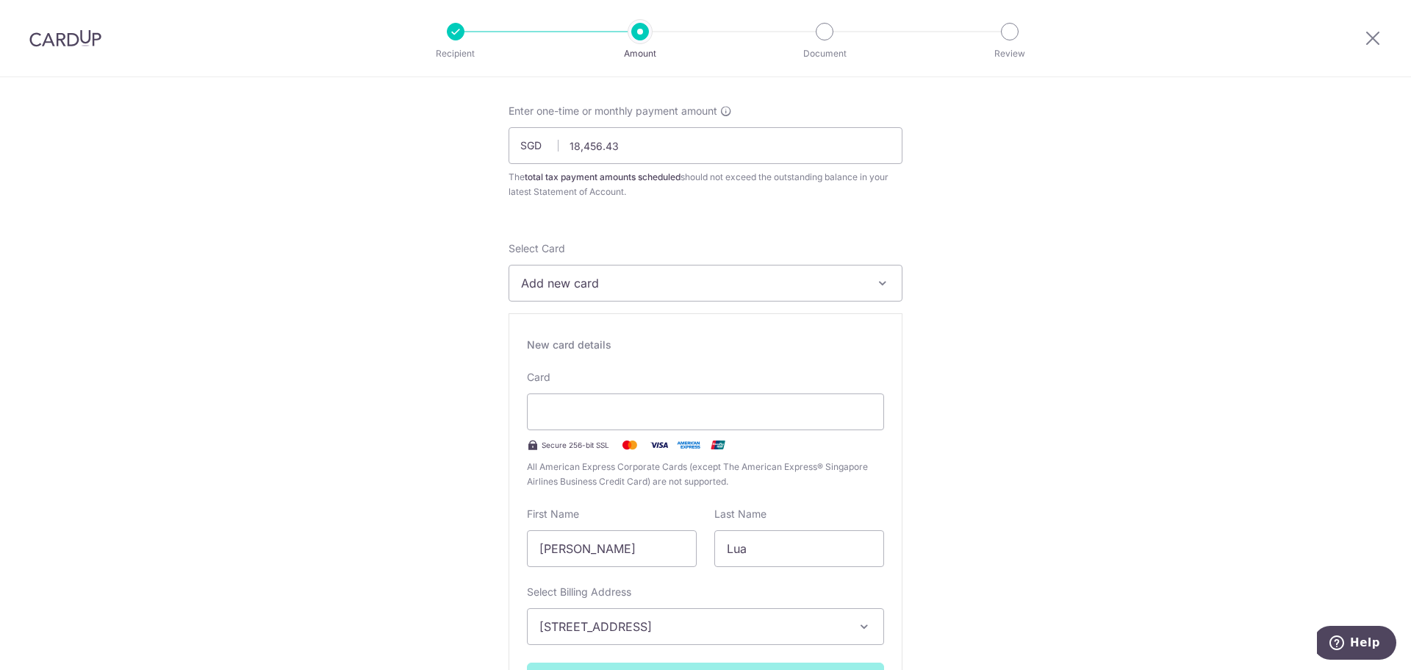
scroll to position [0, 0]
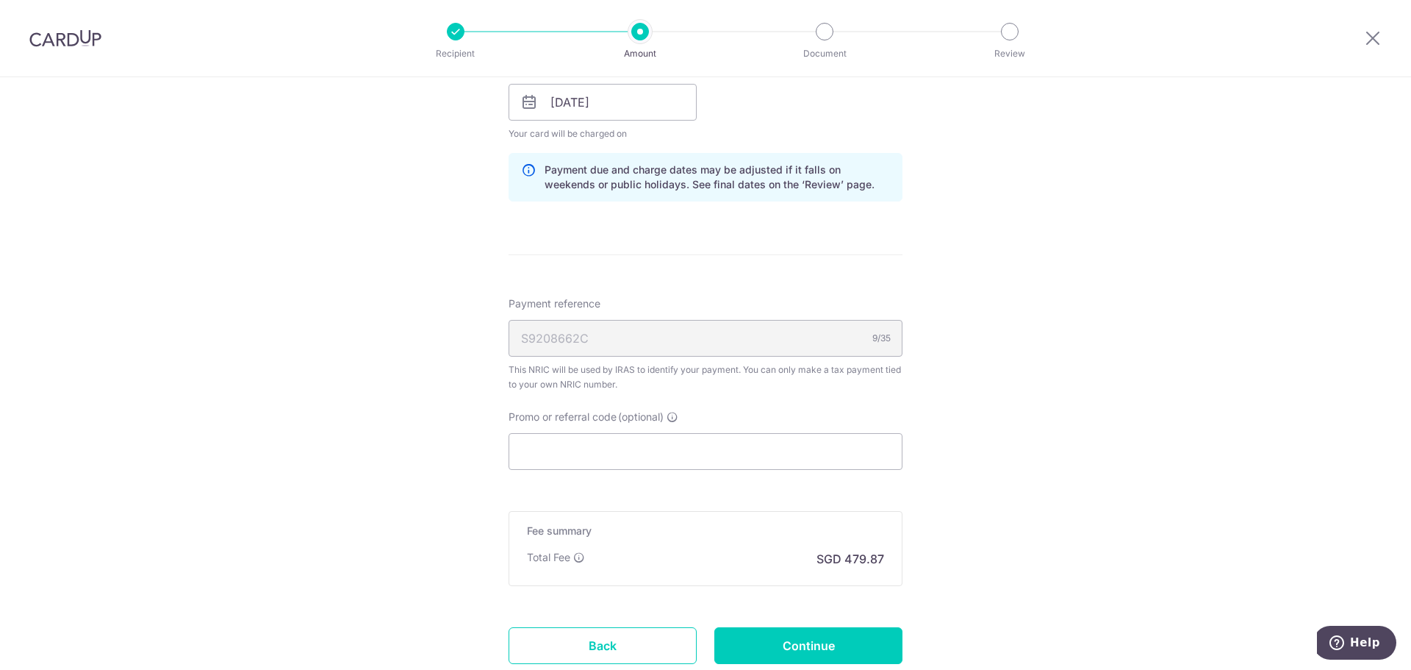
scroll to position [809, 0]
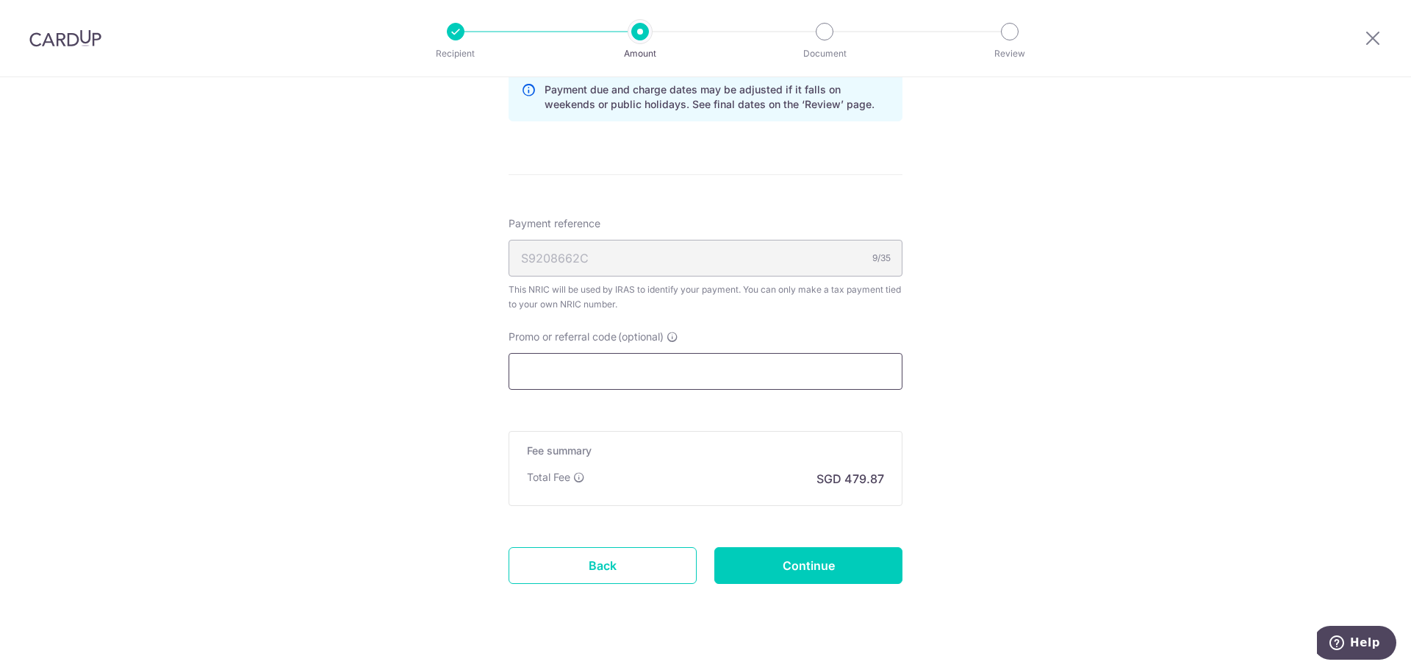
click at [599, 375] on input "Promo or referral code (optional)" at bounding box center [706, 371] width 394 height 37
paste input "MCTAX25N"
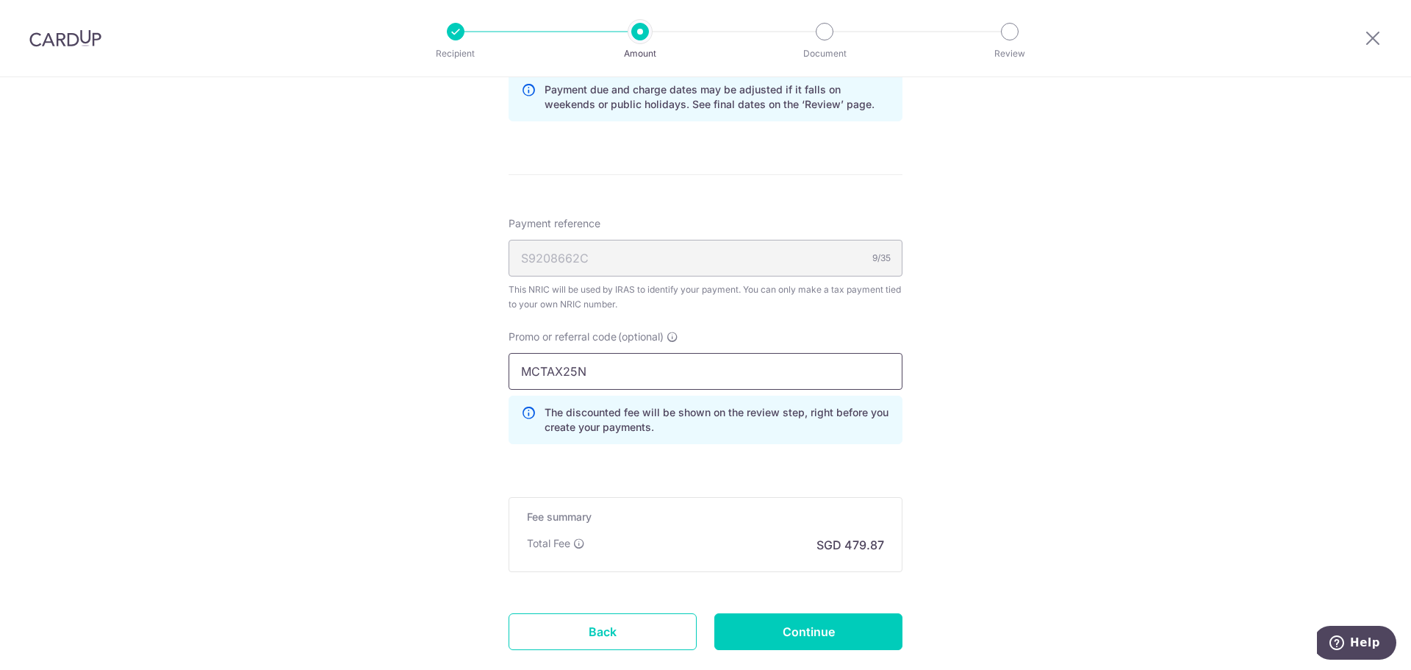
type input "MCTAX25N"
click at [1223, 504] on div "Tell us more about your payment Enter one-time or monthly payment amount SGD 18…" at bounding box center [705, 14] width 1411 height 1491
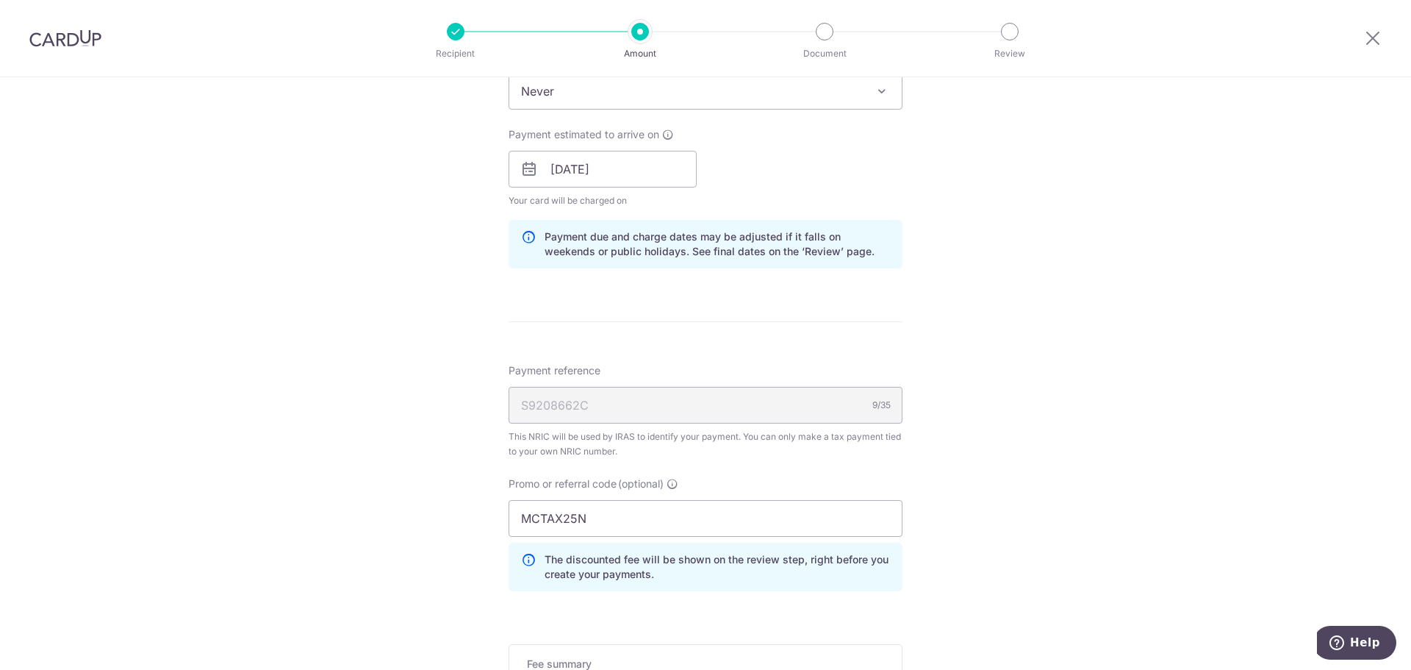
scroll to position [899, 0]
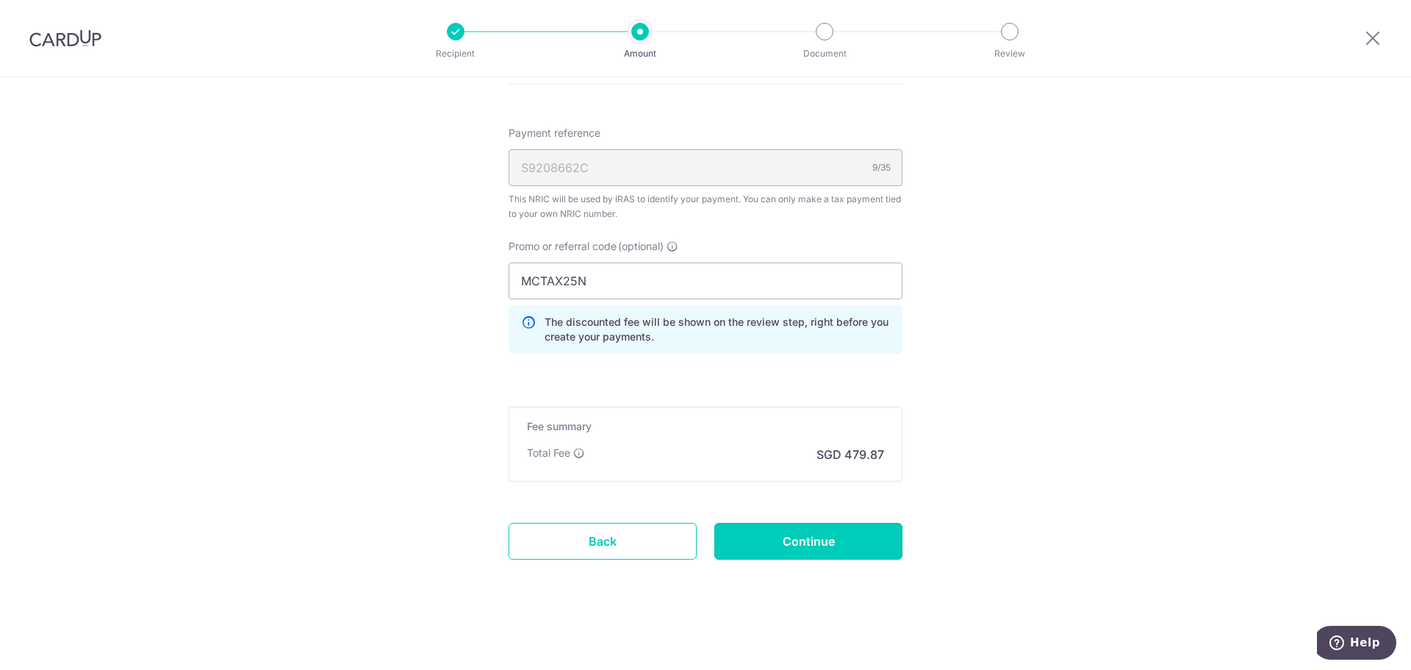
click at [831, 545] on input "Continue" at bounding box center [808, 541] width 188 height 37
type input "Create Schedule"
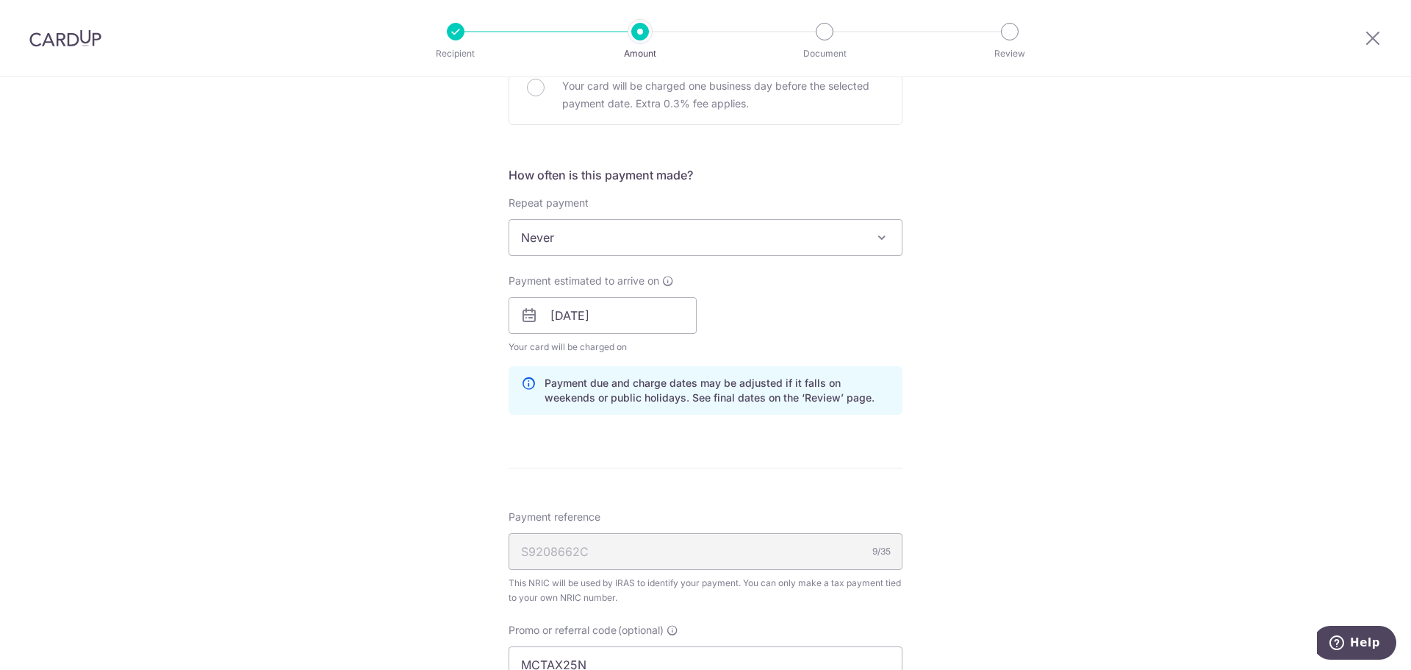
scroll to position [662, 0]
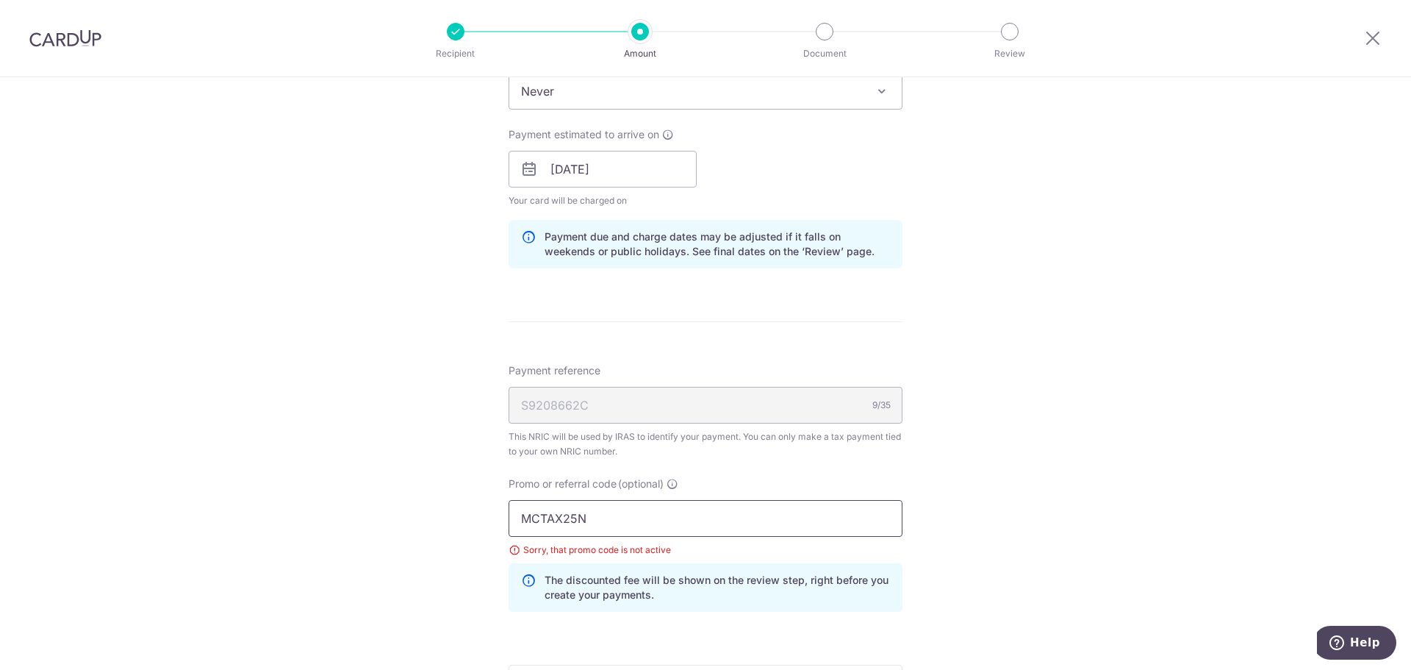
click at [592, 511] on input "MCTAX25N" at bounding box center [706, 518] width 394 height 37
drag, startPoint x: 626, startPoint y: 516, endPoint x: 343, endPoint y: 514, distance: 283.0
click at [343, 514] on div "Tell us more about your payment Enter one-time or monthly payment amount SGD 18…" at bounding box center [705, 172] width 1411 height 1512
paste input "VTAX25ONE"
type input "VTAX25ONE"
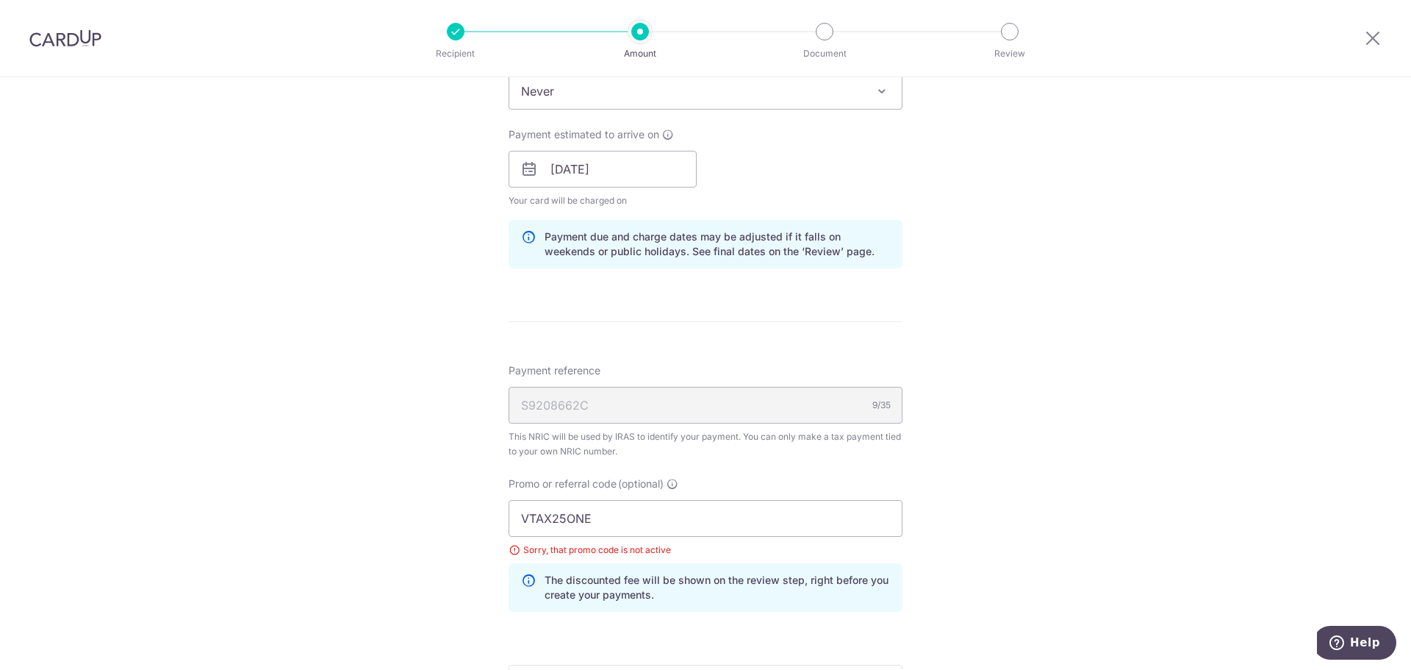
click at [1200, 490] on div "Tell us more about your payment Enter one-time or monthly payment amount SGD 18…" at bounding box center [705, 172] width 1411 height 1512
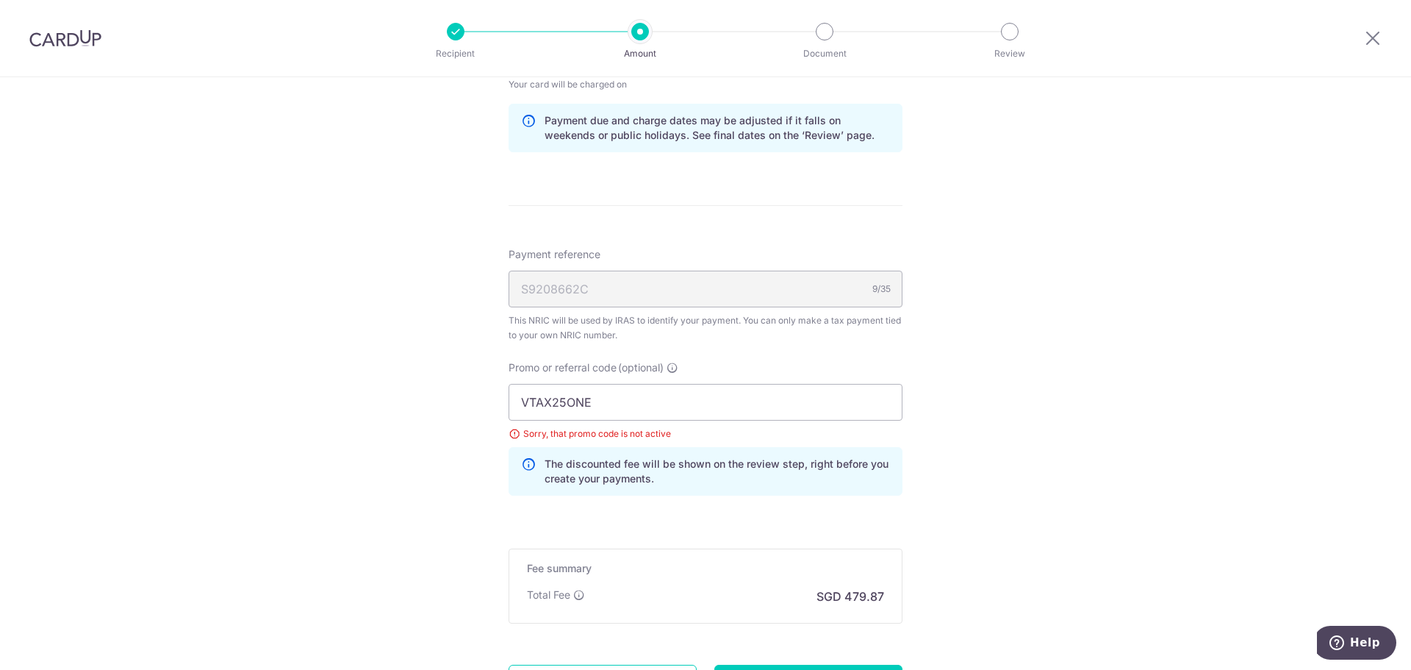
scroll to position [920, 0]
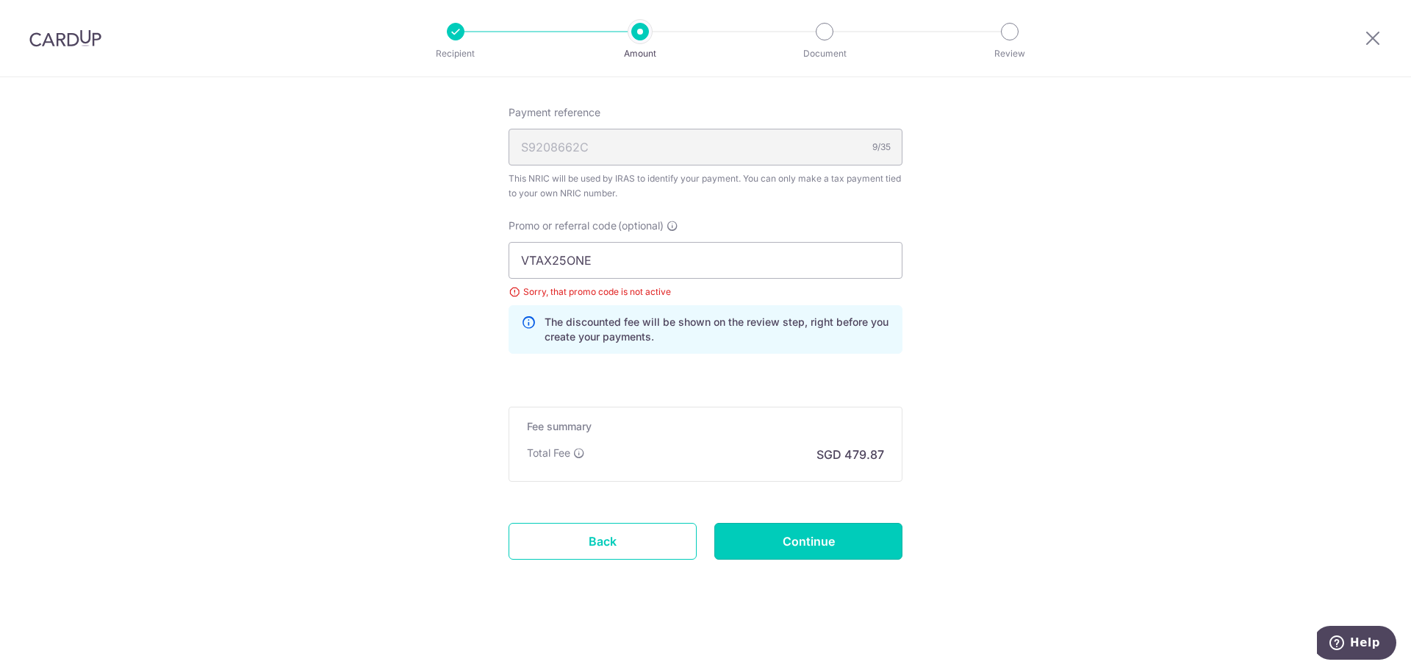
click at [854, 535] on input "Continue" at bounding box center [808, 541] width 188 height 37
type input "Update Schedule"
drag, startPoint x: 609, startPoint y: 258, endPoint x: 215, endPoint y: 252, distance: 393.3
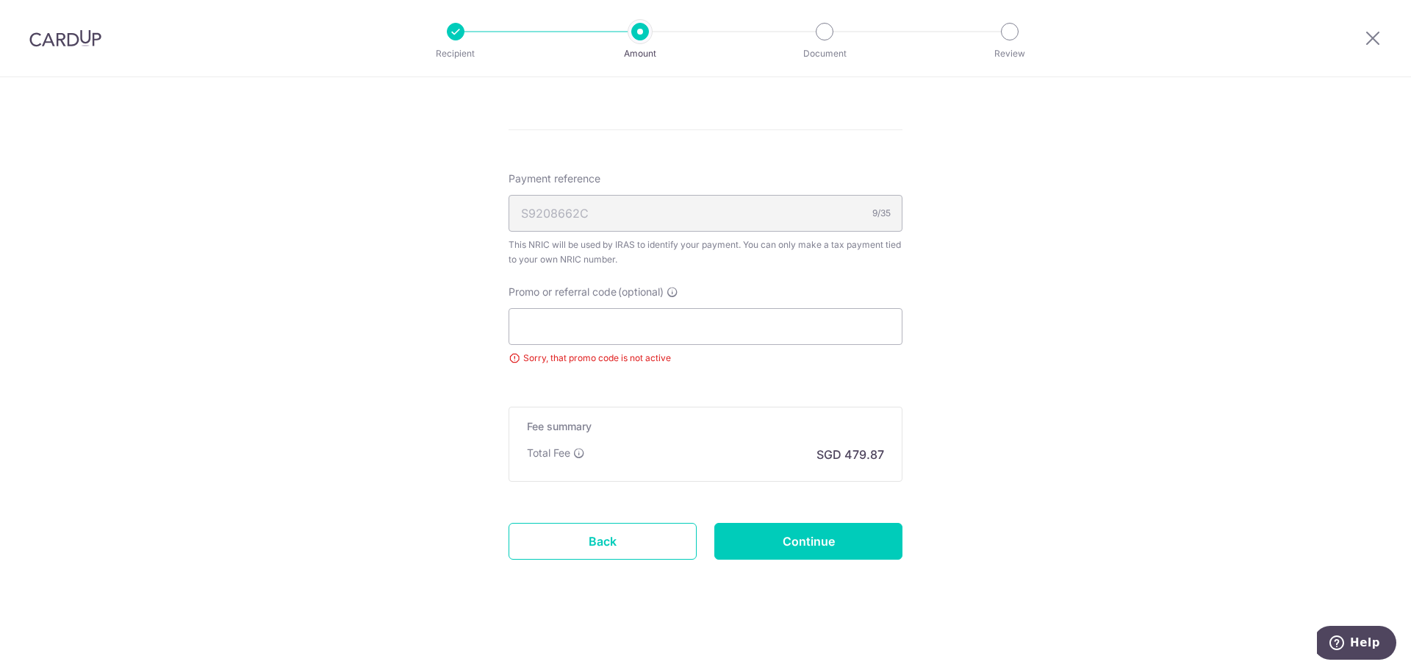
click at [792, 537] on input "Continue" at bounding box center [808, 541] width 188 height 37
type input "Update Schedule"
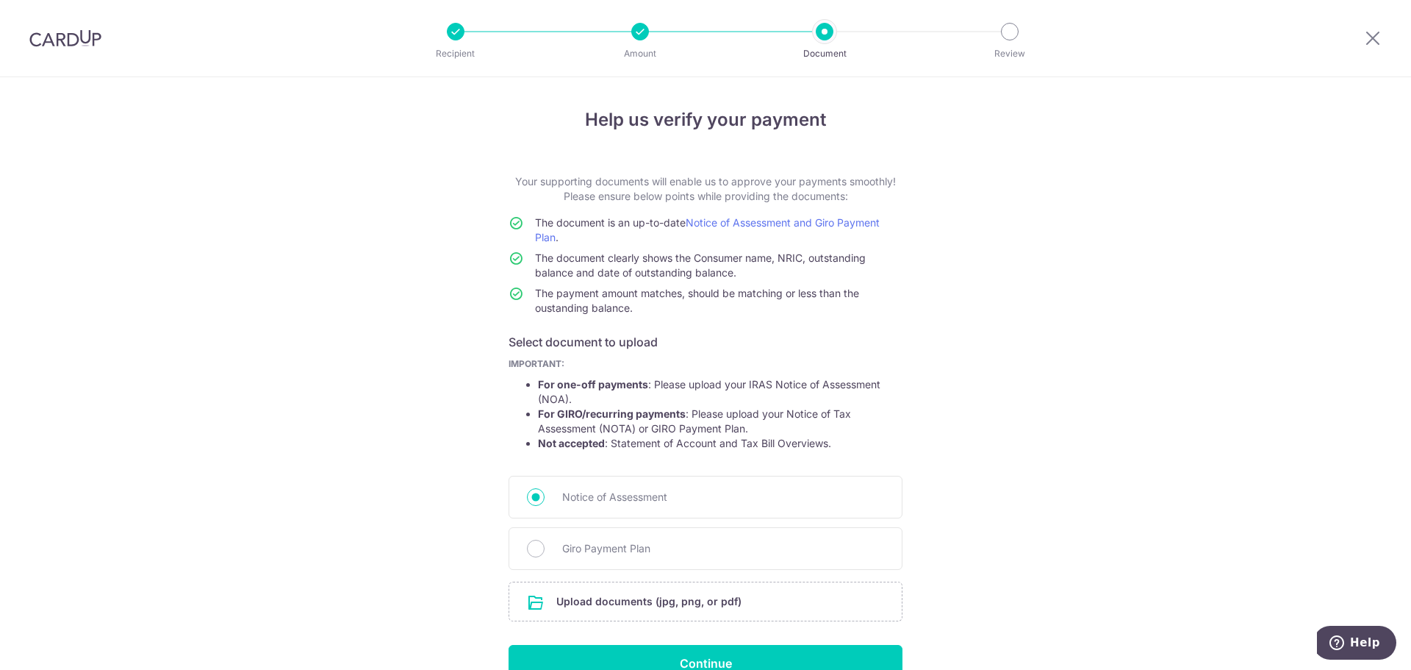
click at [637, 26] on div at bounding box center [640, 32] width 18 height 18
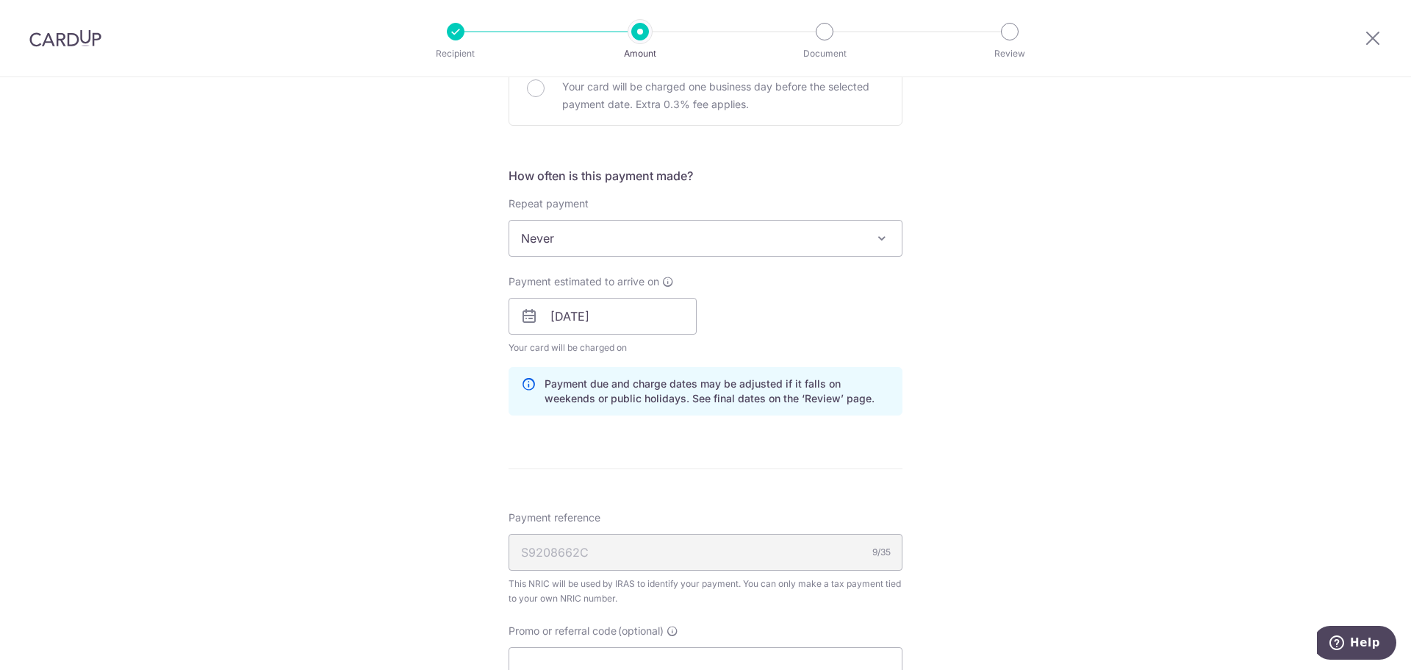
scroll to position [735, 0]
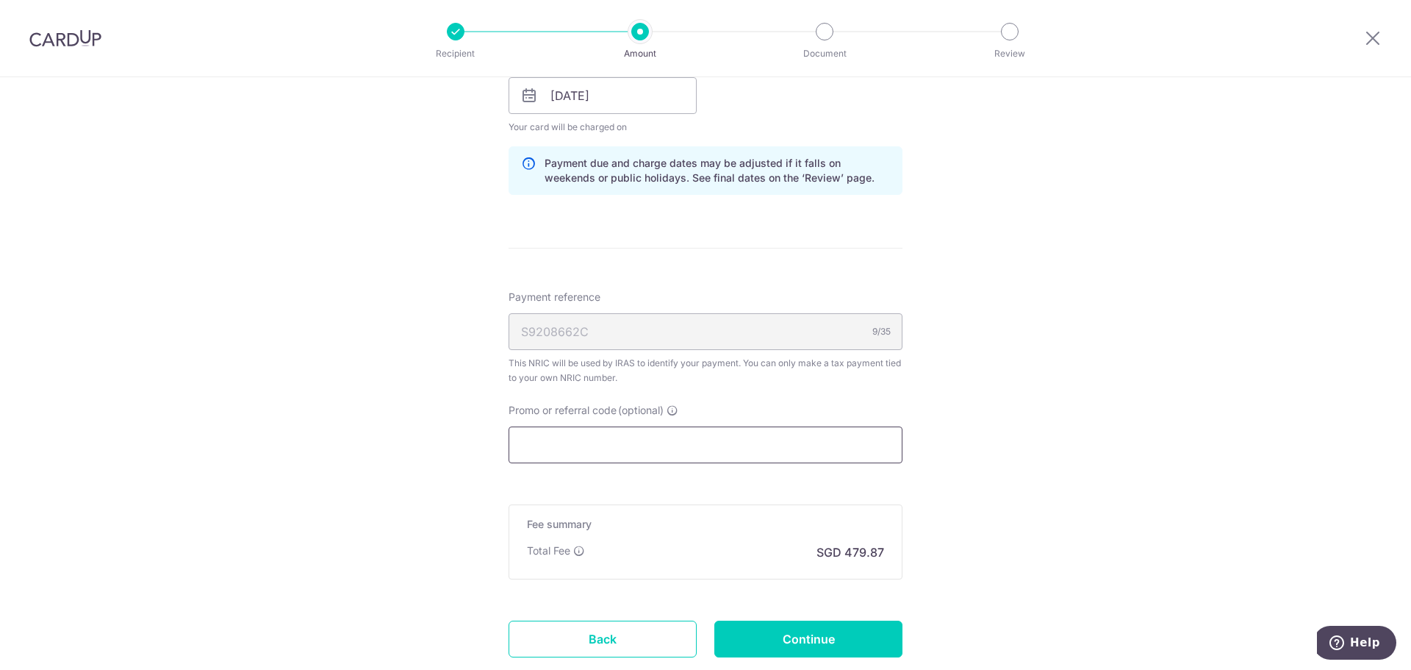
click at [545, 446] on input "Promo or referral code (optional)" at bounding box center [706, 444] width 394 height 37
paste input "MCTAX25N"
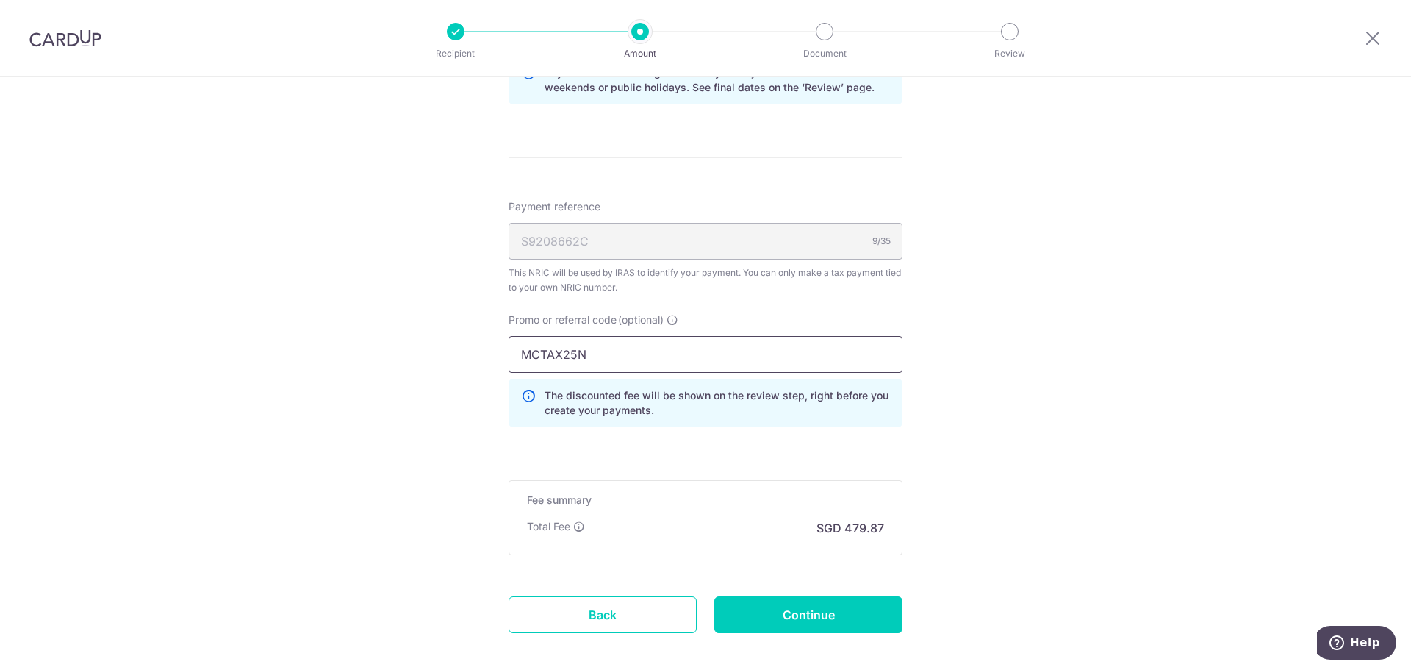
scroll to position [899, 0]
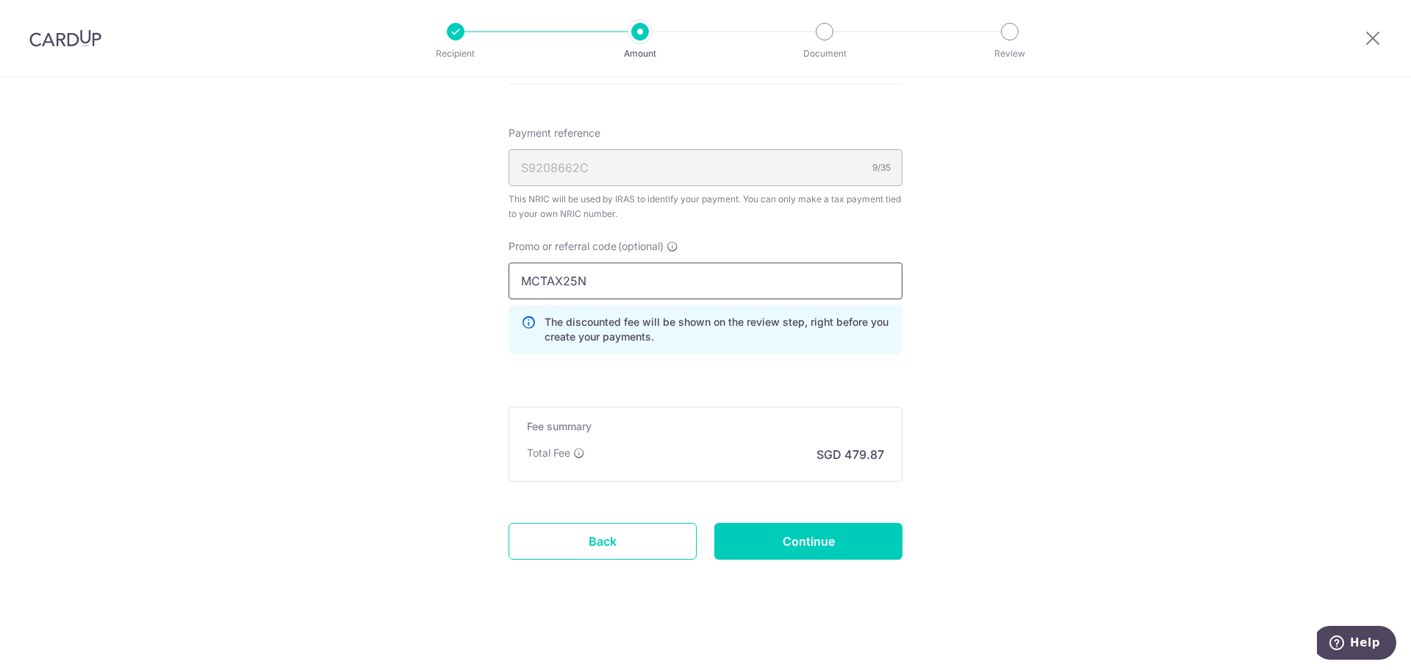
type input "MCTAX25N"
click at [767, 551] on input "Continue" at bounding box center [808, 541] width 188 height 37
type input "Update Schedule"
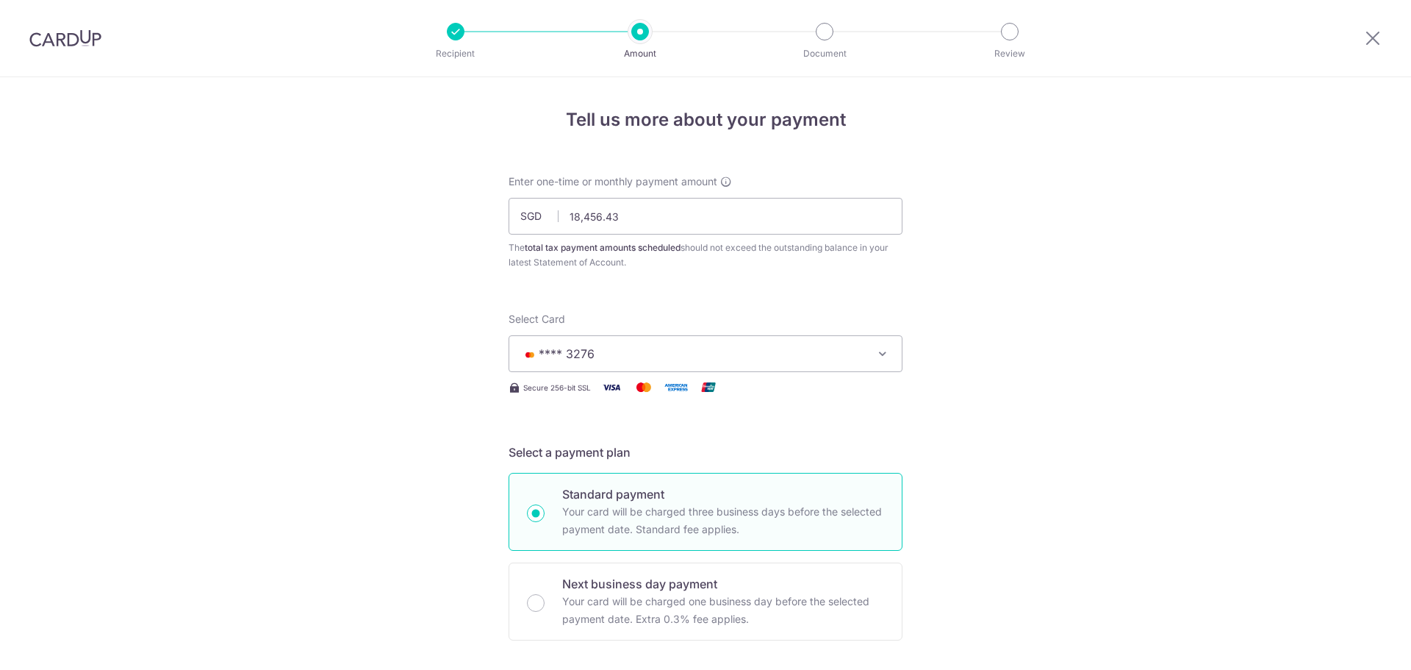
scroll to position [920, 0]
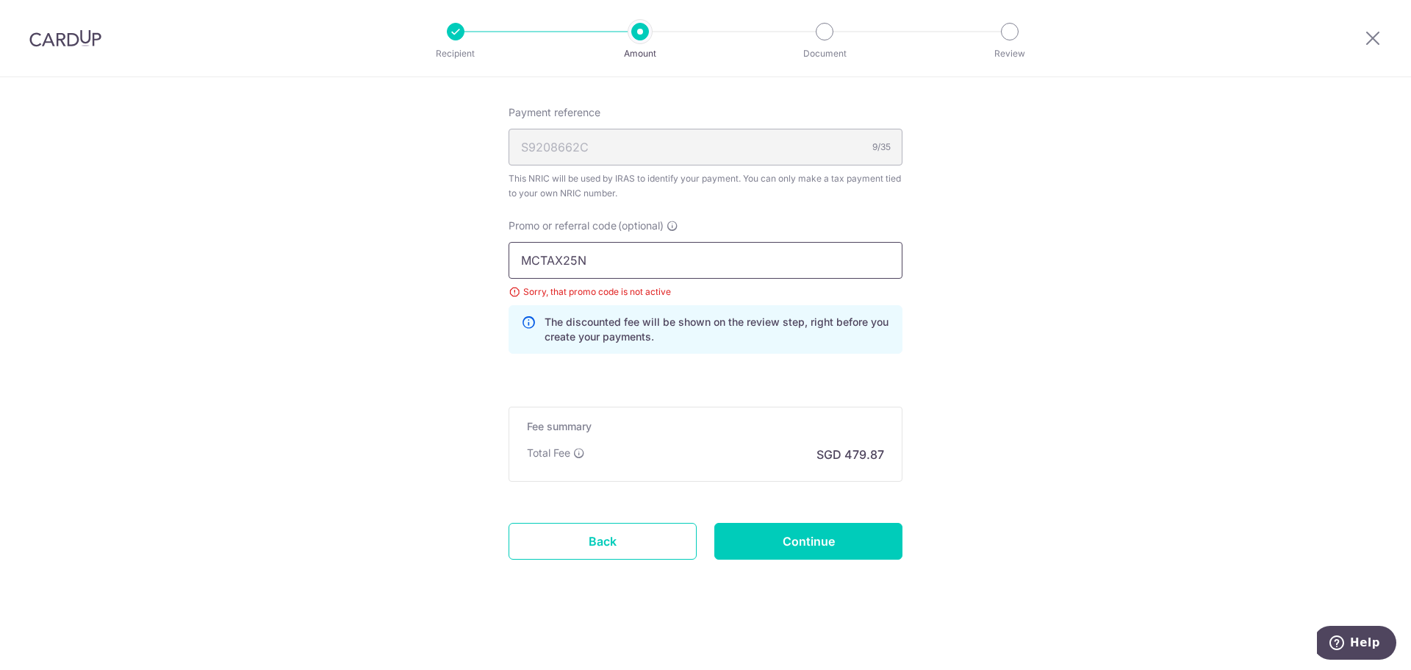
click at [571, 257] on input "MCTAX25N" at bounding box center [706, 260] width 394 height 37
drag, startPoint x: 590, startPoint y: 254, endPoint x: 330, endPoint y: 249, distance: 260.3
paste input "LTAX25R"
type input "MLTAX25R"
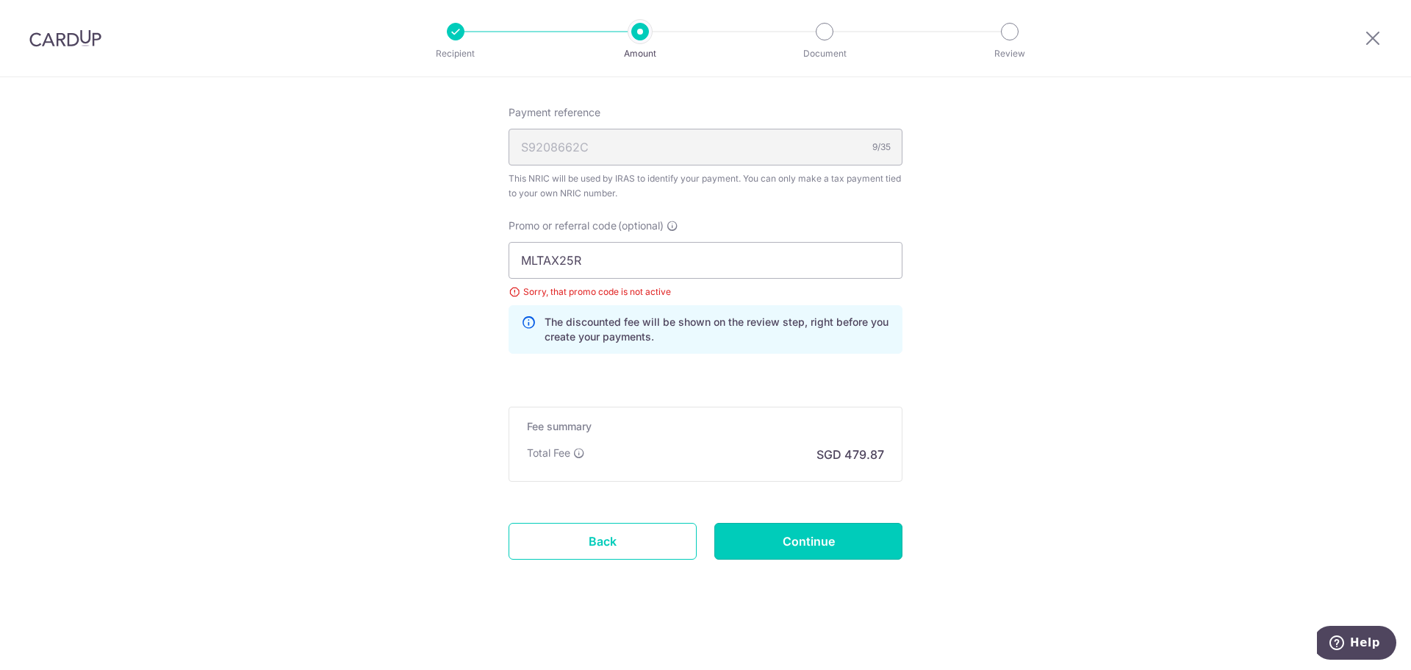
click at [757, 534] on input "Continue" at bounding box center [808, 541] width 188 height 37
type input "Update Schedule"
click at [602, 246] on input "MLTAX25R" at bounding box center [706, 260] width 394 height 37
drag, startPoint x: 601, startPoint y: 260, endPoint x: 337, endPoint y: 237, distance: 264.2
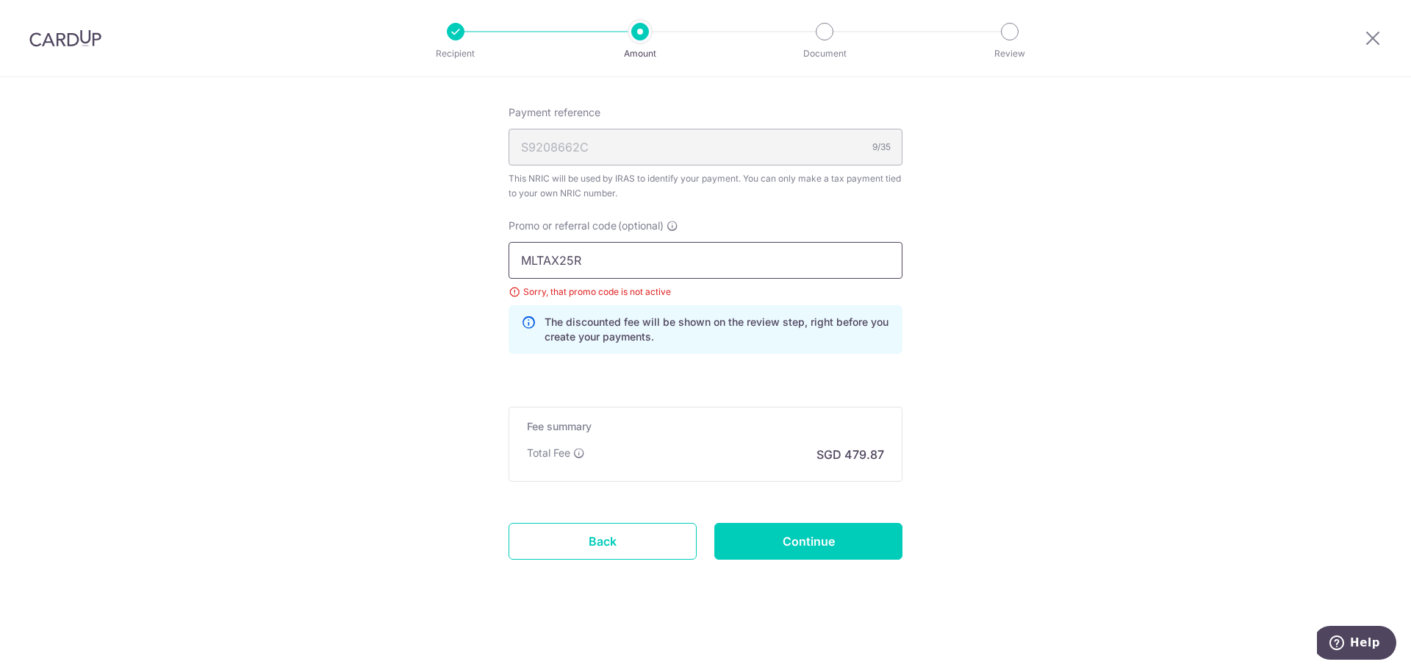
paste input "ILELION"
type input "MILELION"
click at [837, 537] on input "Continue" at bounding box center [808, 541] width 188 height 37
type input "Update Schedule"
drag, startPoint x: 592, startPoint y: 290, endPoint x: 759, endPoint y: 295, distance: 167.7
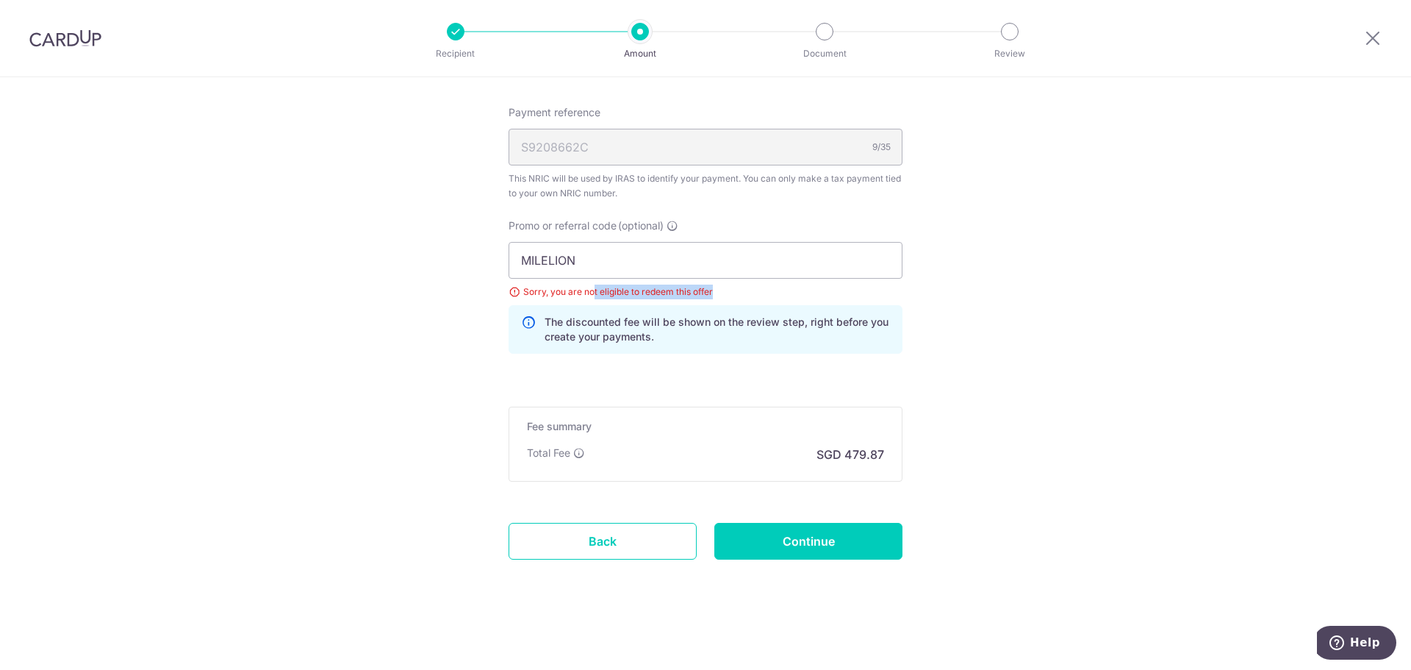
click at [759, 295] on div "Sorry, you are not eligible to redeem this offer" at bounding box center [706, 291] width 394 height 15
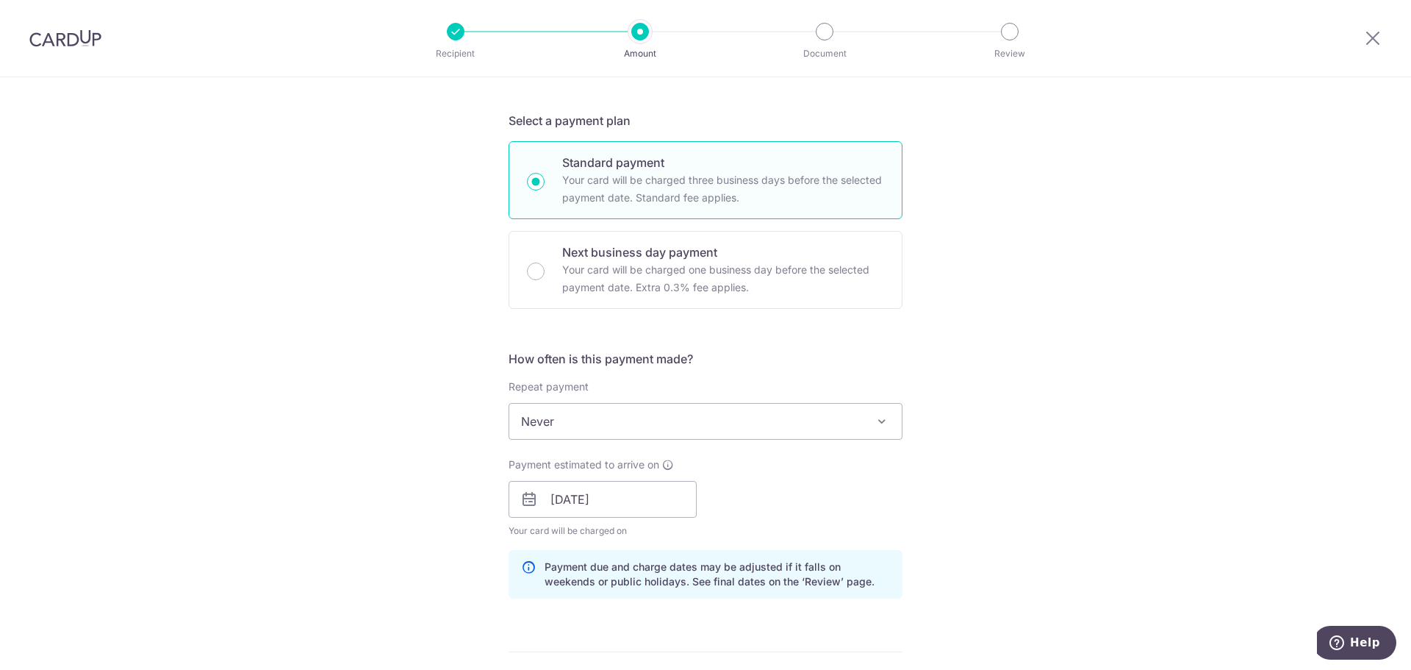
scroll to position [37, 0]
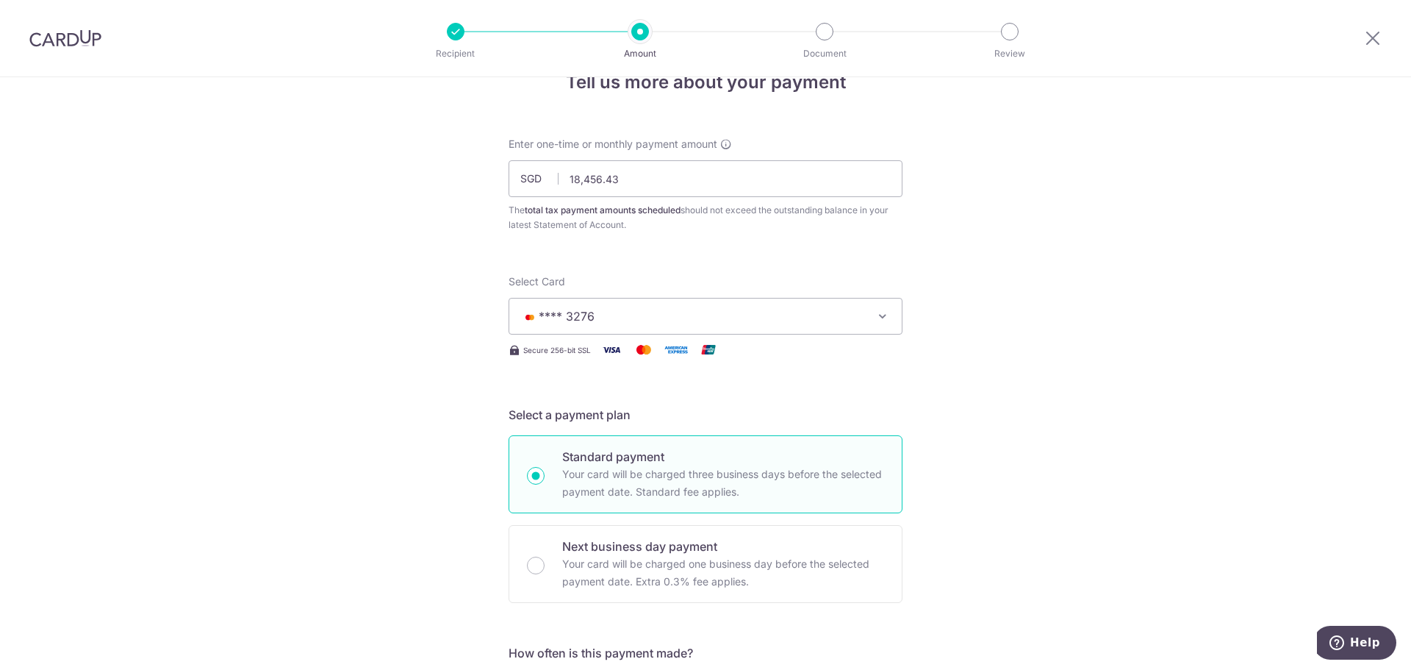
click at [641, 313] on span "**** 3276" at bounding box center [692, 316] width 343 height 18
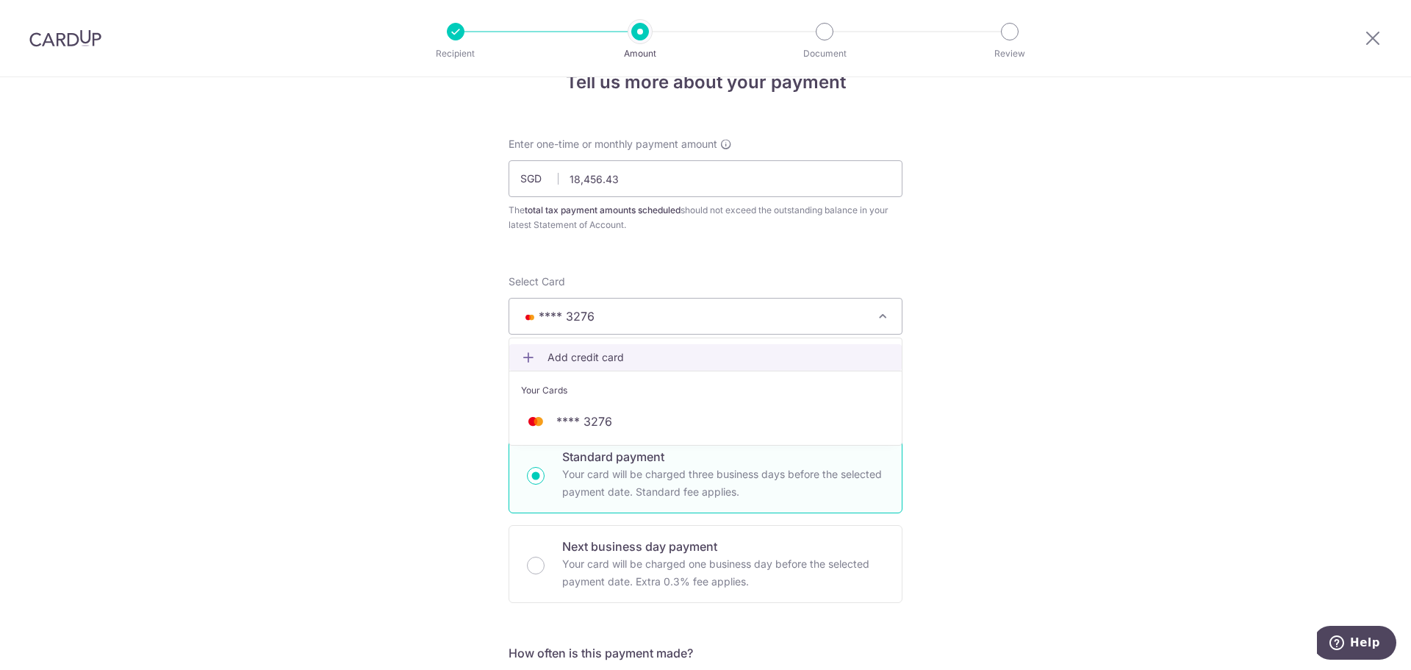
click at [612, 355] on span "Add credit card" at bounding box center [719, 357] width 343 height 15
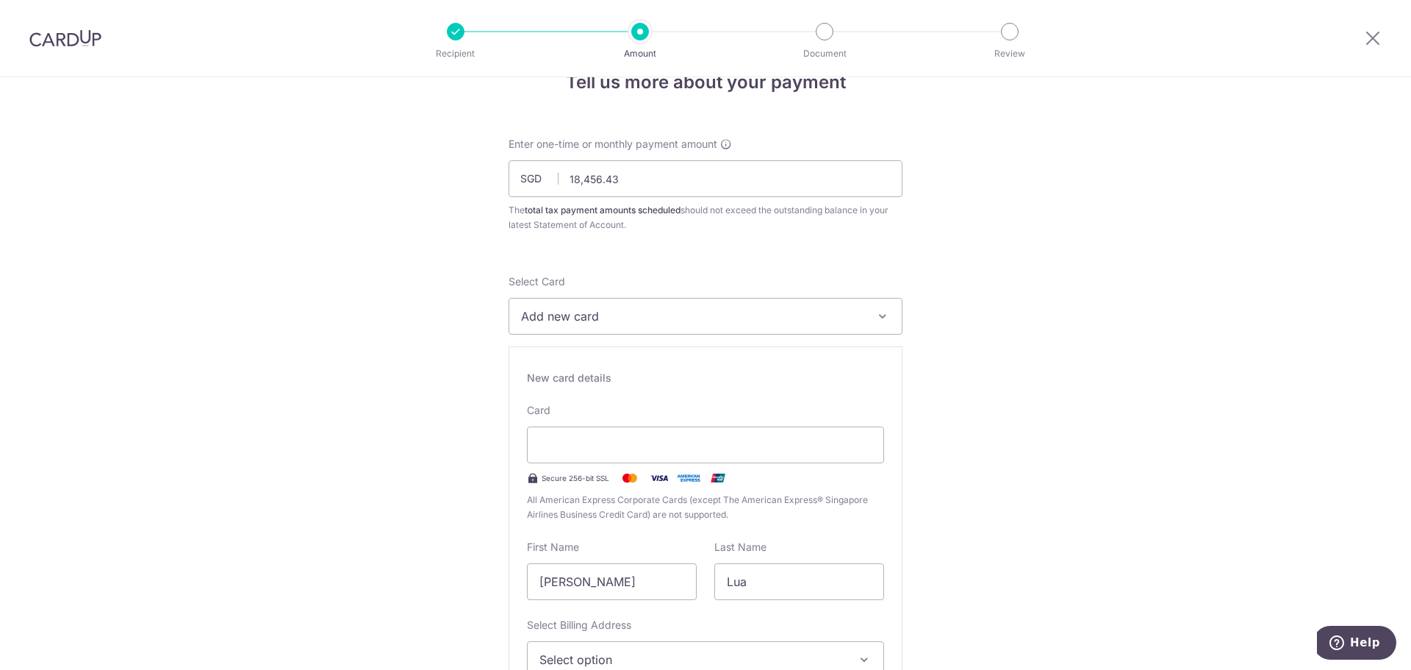
click at [575, 322] on span "Add new card" at bounding box center [692, 316] width 343 height 18
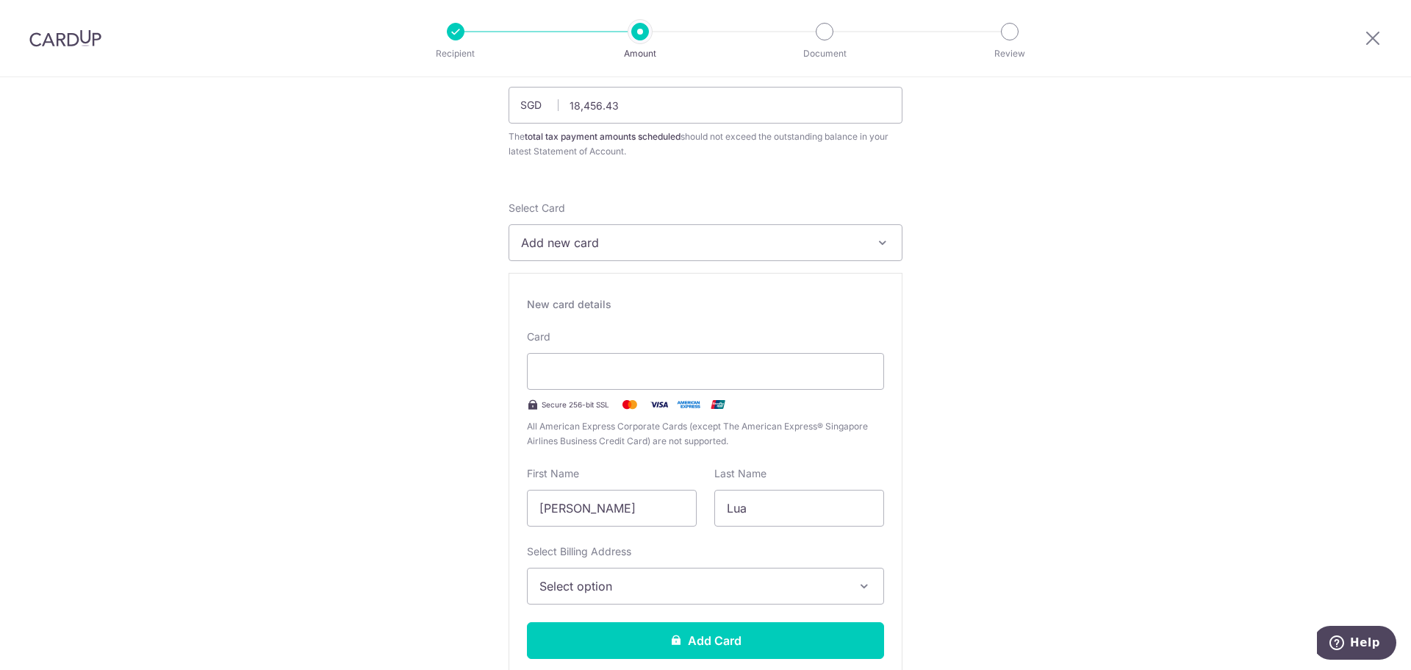
scroll to position [258, 0]
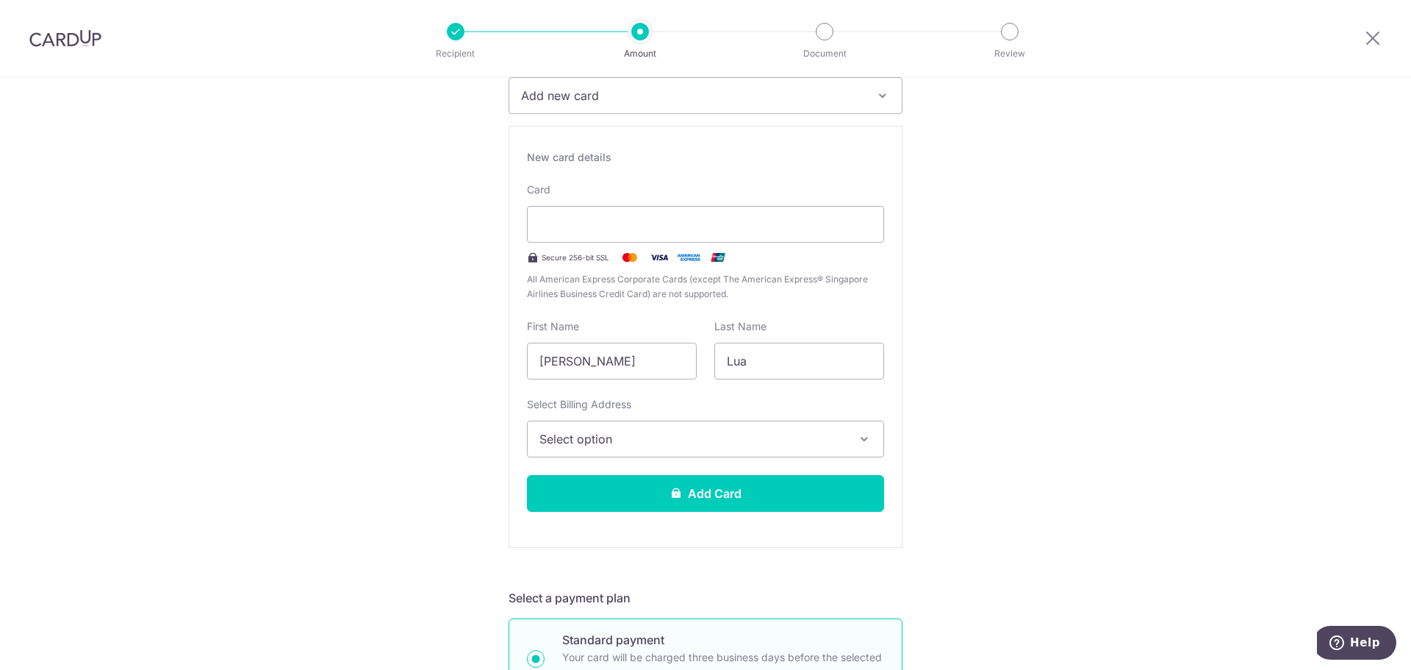
click at [689, 442] on span "Select option" at bounding box center [693, 439] width 306 height 18
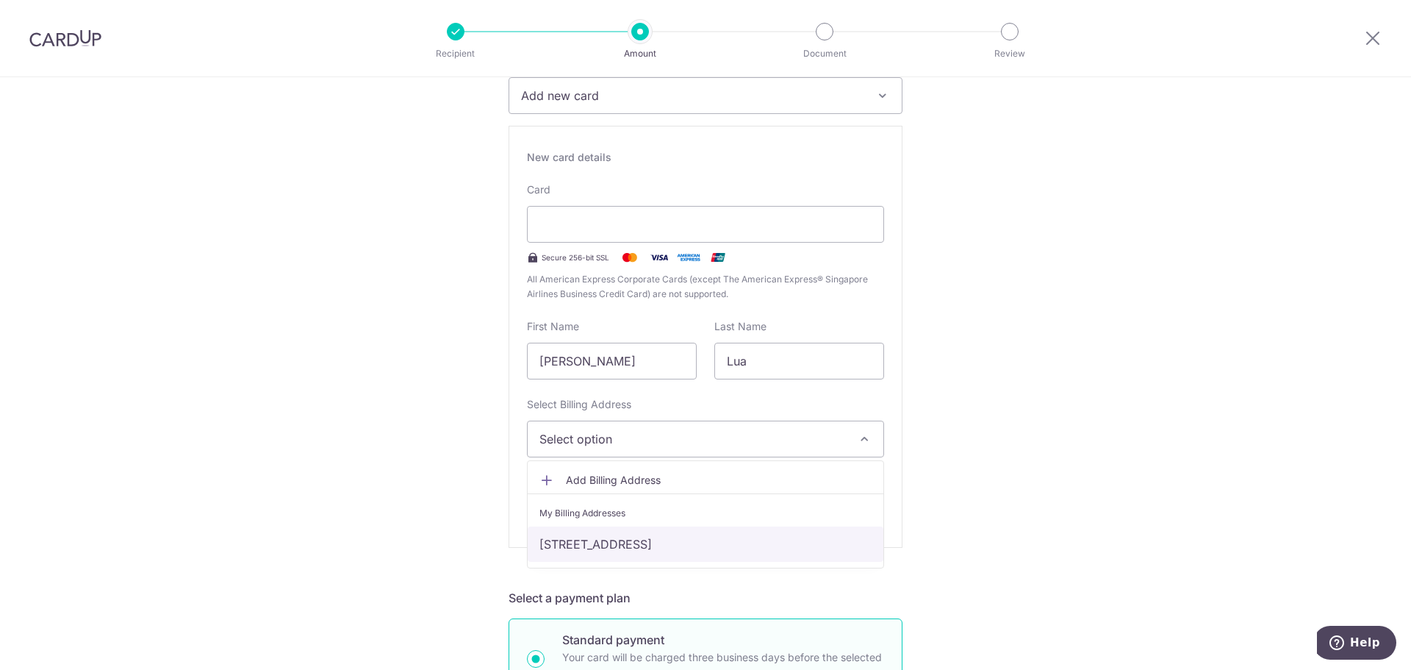
click at [609, 544] on link "[STREET_ADDRESS]" at bounding box center [706, 543] width 356 height 35
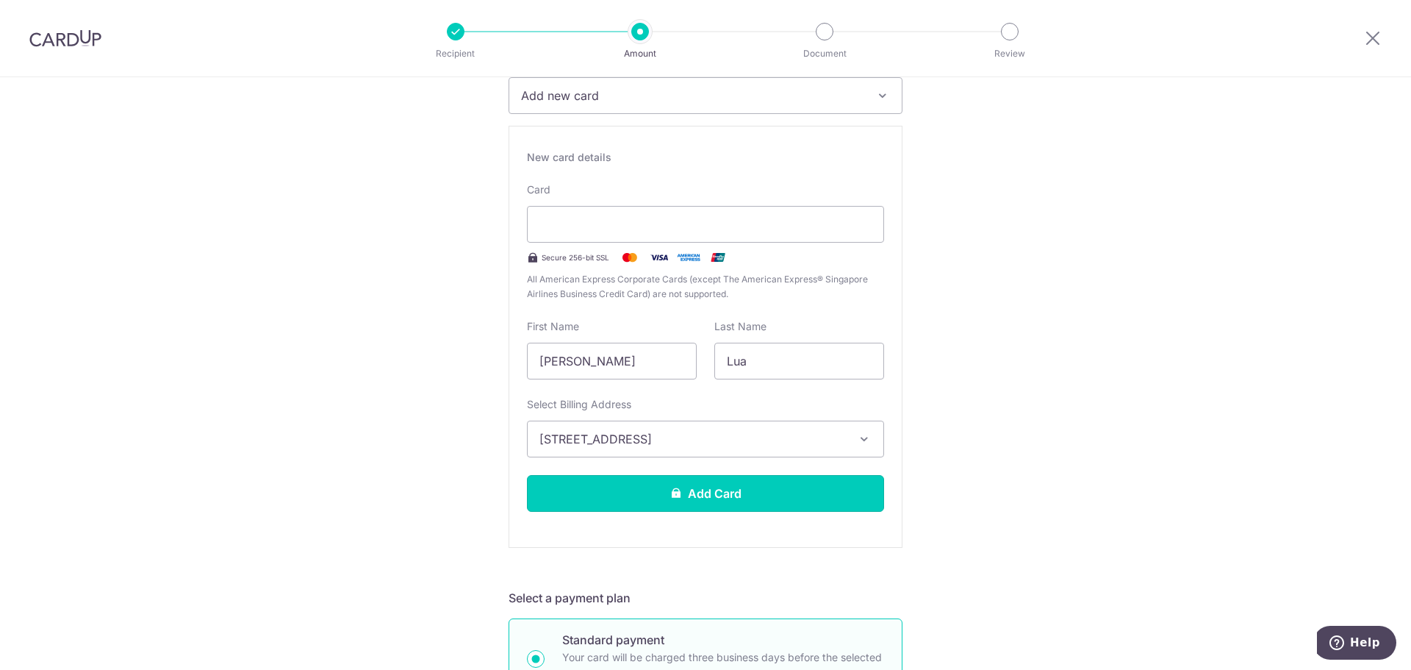
click at [662, 504] on button "Add Card" at bounding box center [705, 493] width 357 height 37
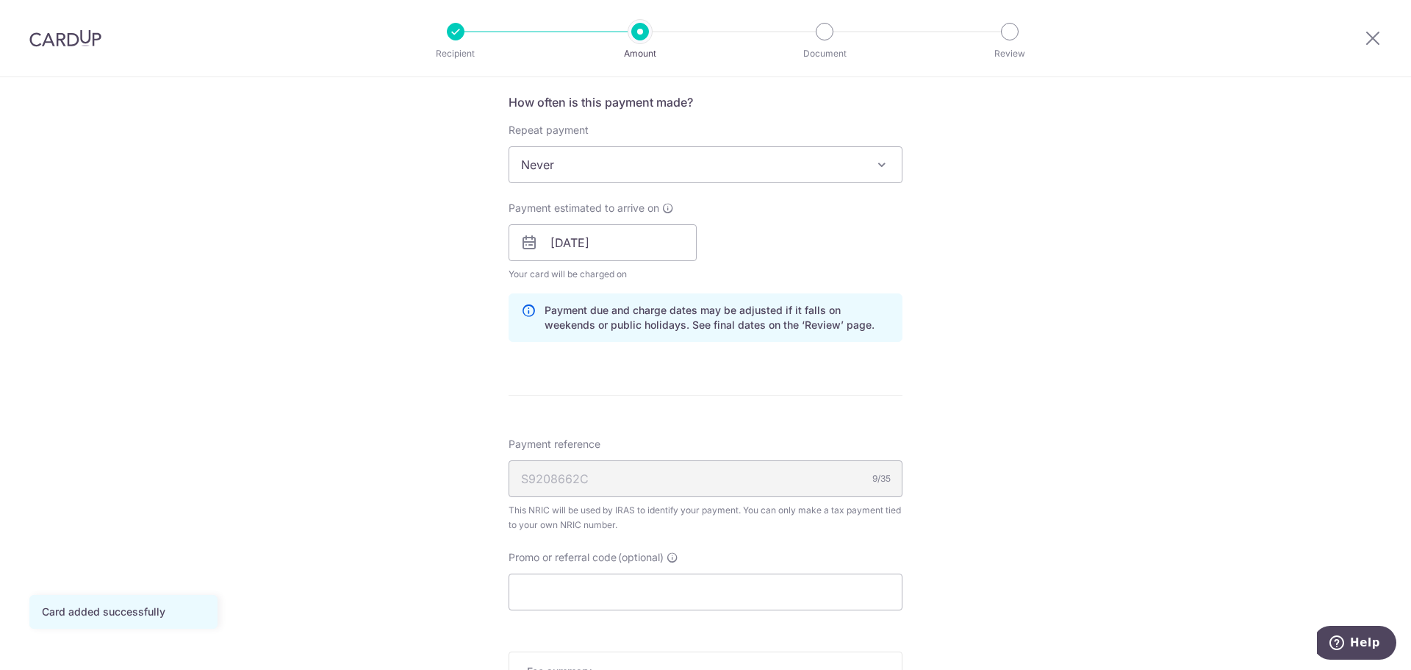
scroll to position [809, 0]
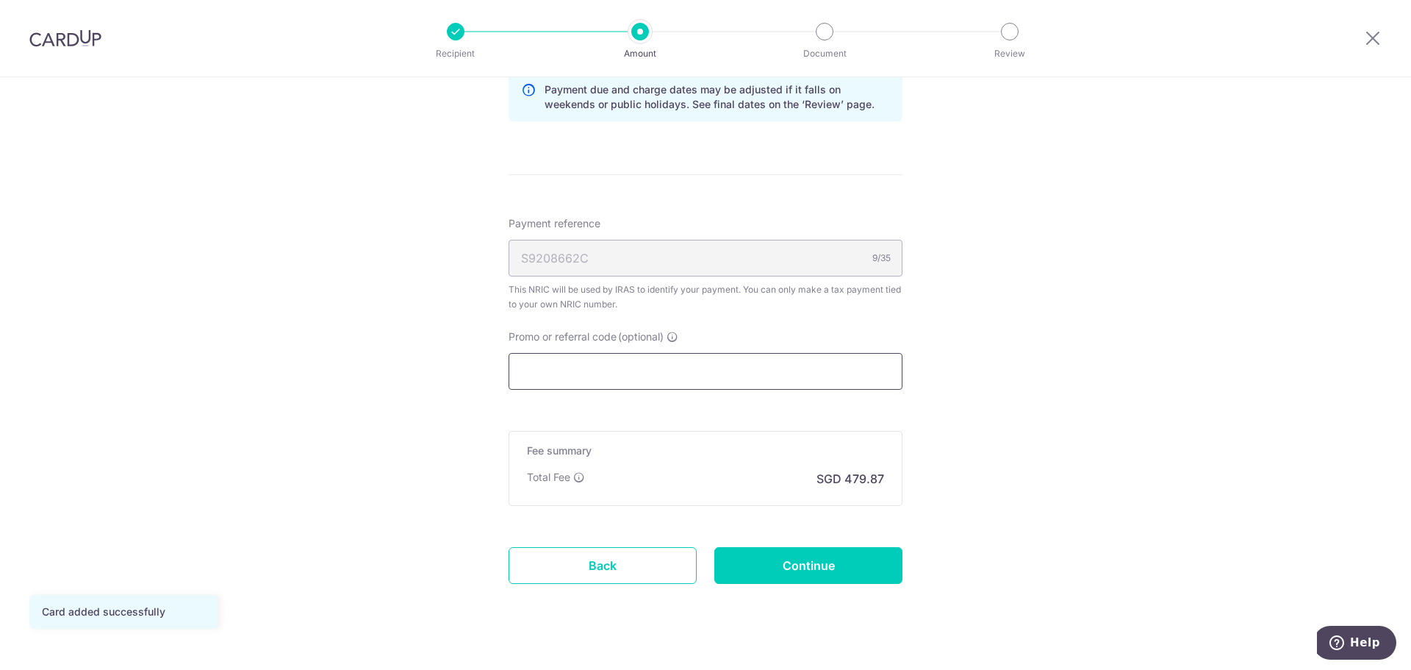
click at [583, 373] on input "Promo or referral code (optional)" at bounding box center [706, 371] width 394 height 37
paste input "MILELION"
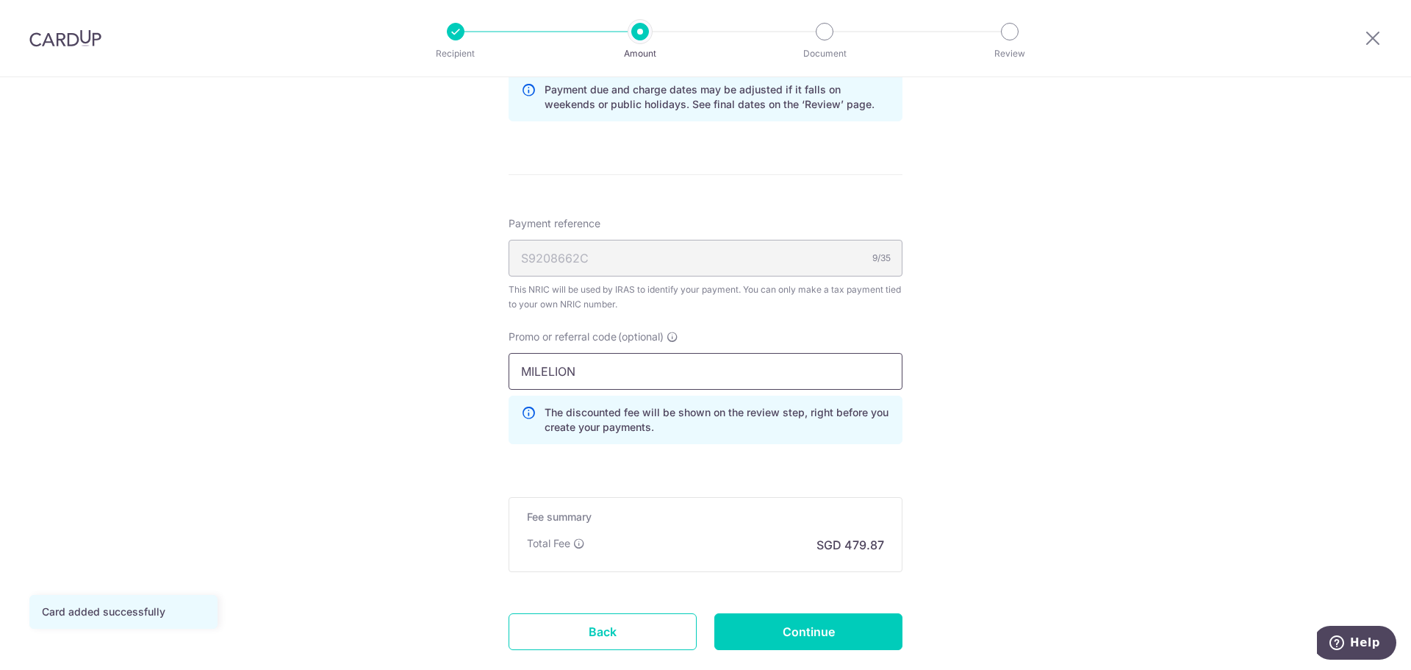
type input "MILELION"
click at [754, 617] on input "Continue" at bounding box center [808, 631] width 188 height 37
type input "Update Schedule"
